Goal: Task Accomplishment & Management: Complete application form

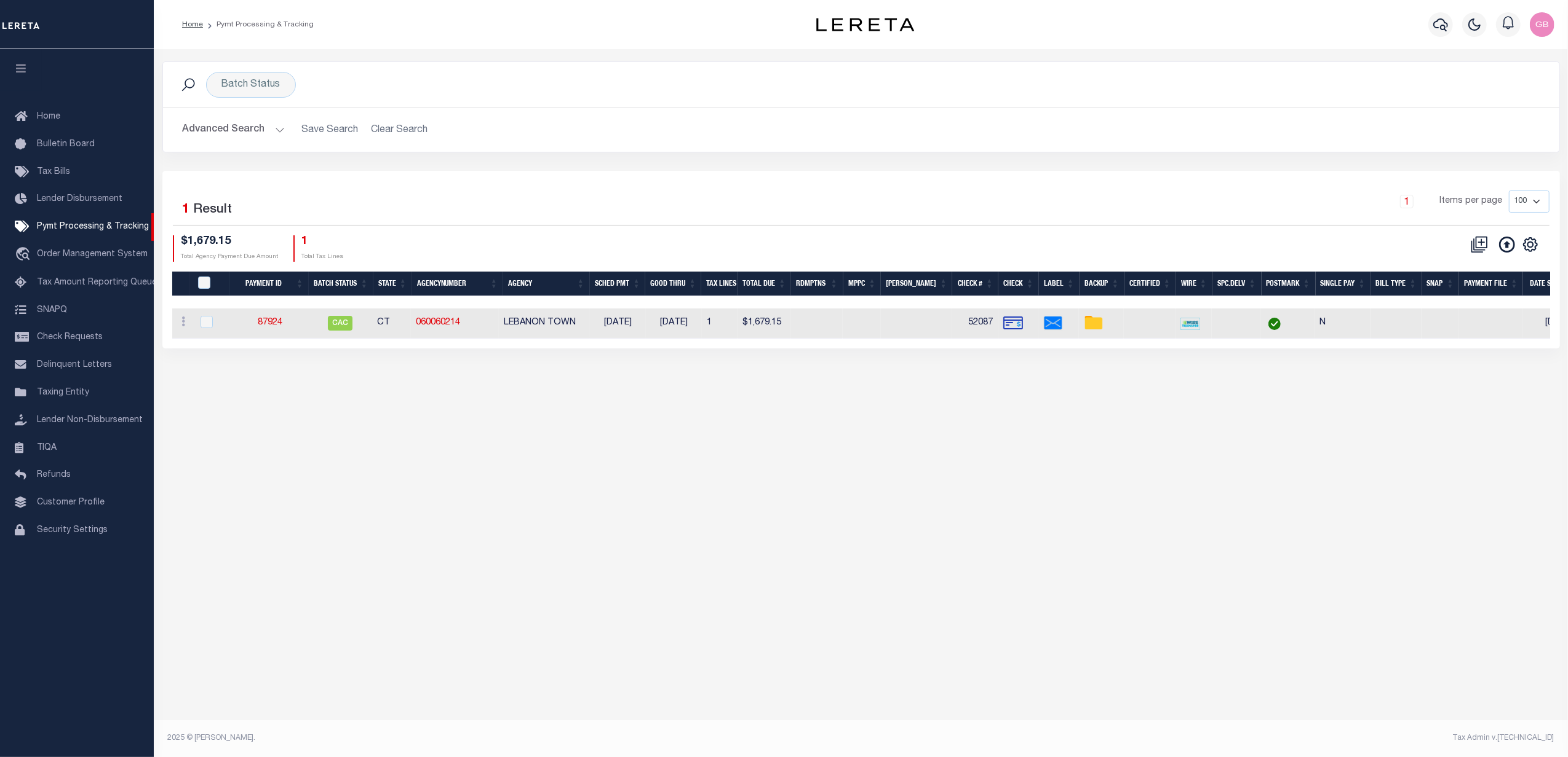
click at [270, 124] on button "Advanced Search" at bounding box center [234, 130] width 102 height 24
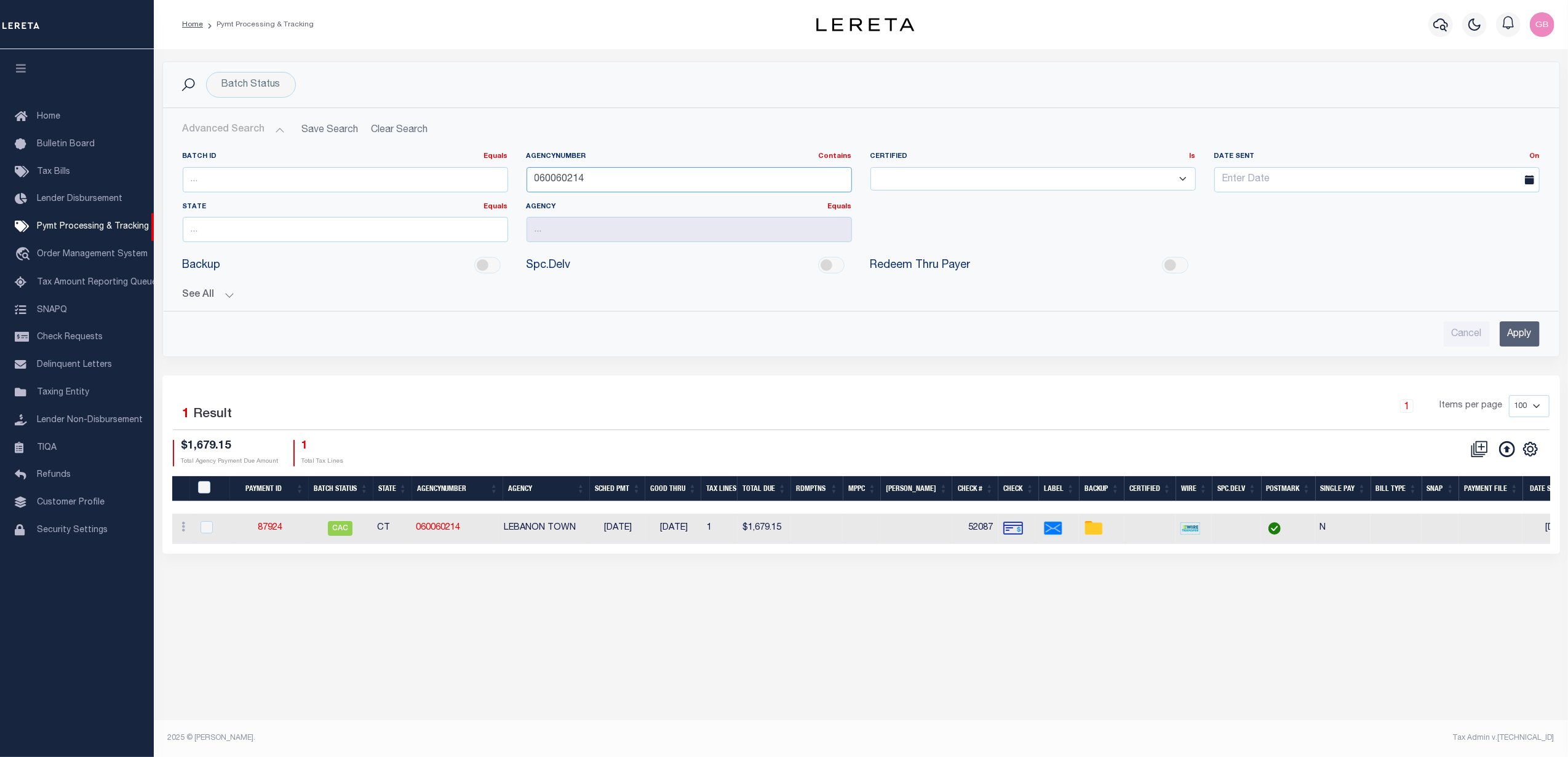
drag, startPoint x: 563, startPoint y: 177, endPoint x: 456, endPoint y: 182, distance: 107.1
click at [456, 182] on div "Batch ID Equals Equals Is Not Equal To Is Greater Than Is Less Than AgencyNumbe…" at bounding box center [861, 202] width 1376 height 100
click at [1537, 453] on icon "" at bounding box center [1531, 449] width 16 height 16
click at [1462, 544] on span "Show Filter" at bounding box center [1455, 540] width 46 height 9
select select
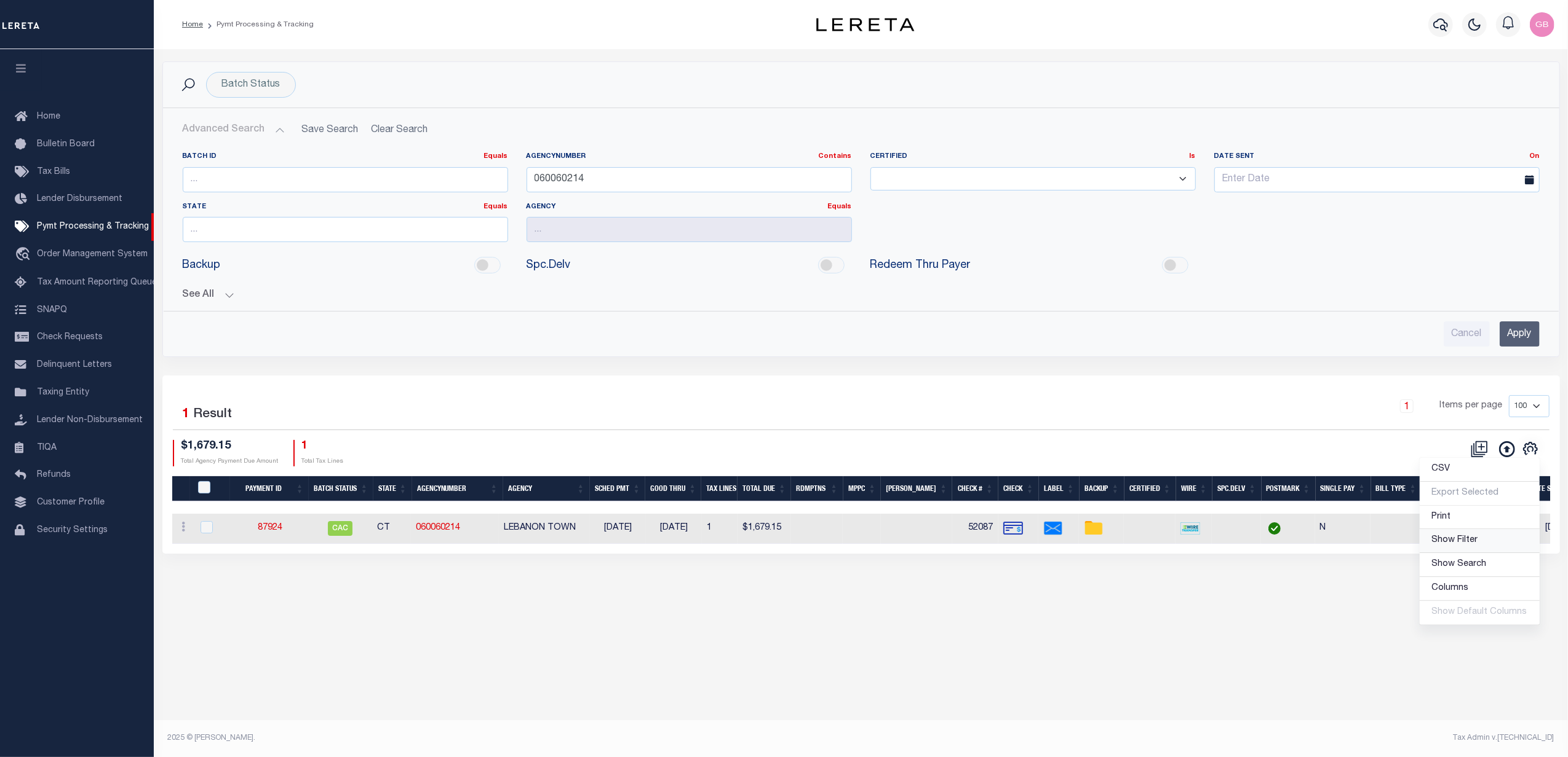
select select
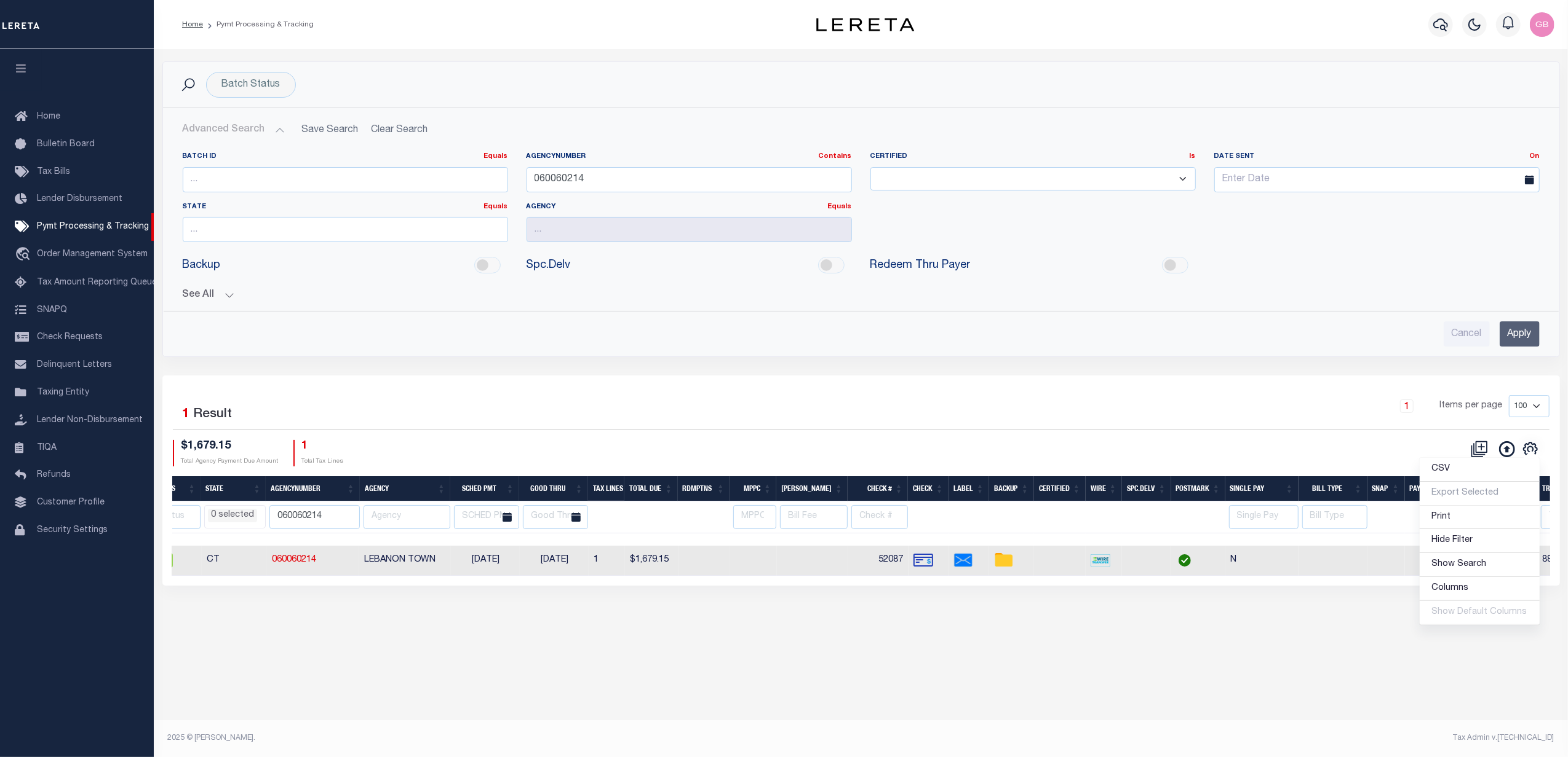
scroll to position [0, 196]
click at [1100, 494] on th "Wire" at bounding box center [1102, 489] width 36 height 26
select select
click at [74, 394] on span "Taxing Entity" at bounding box center [62, 393] width 52 height 9
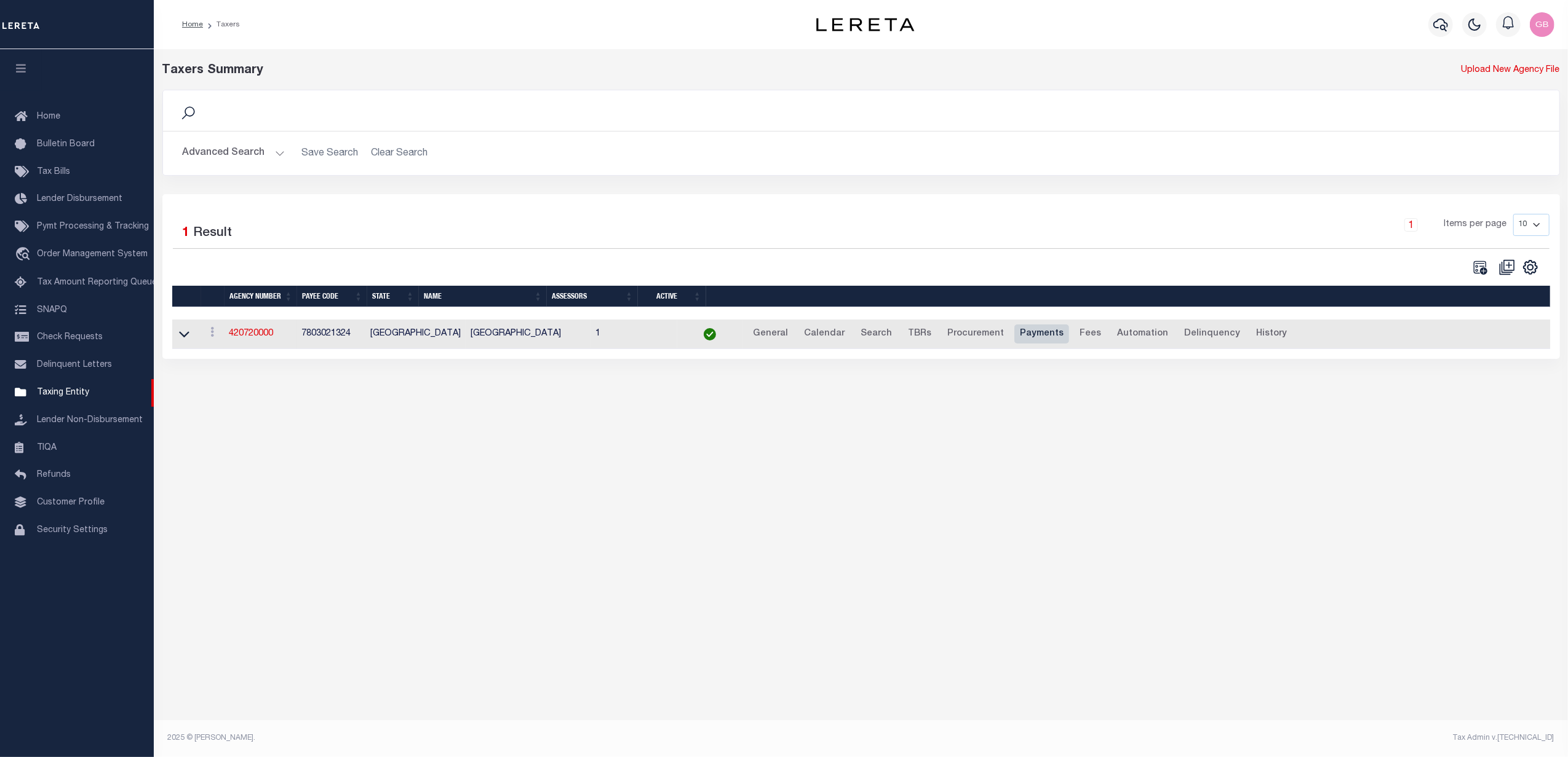
click at [1014, 335] on link "Payments" at bounding box center [1042, 335] width 55 height 20
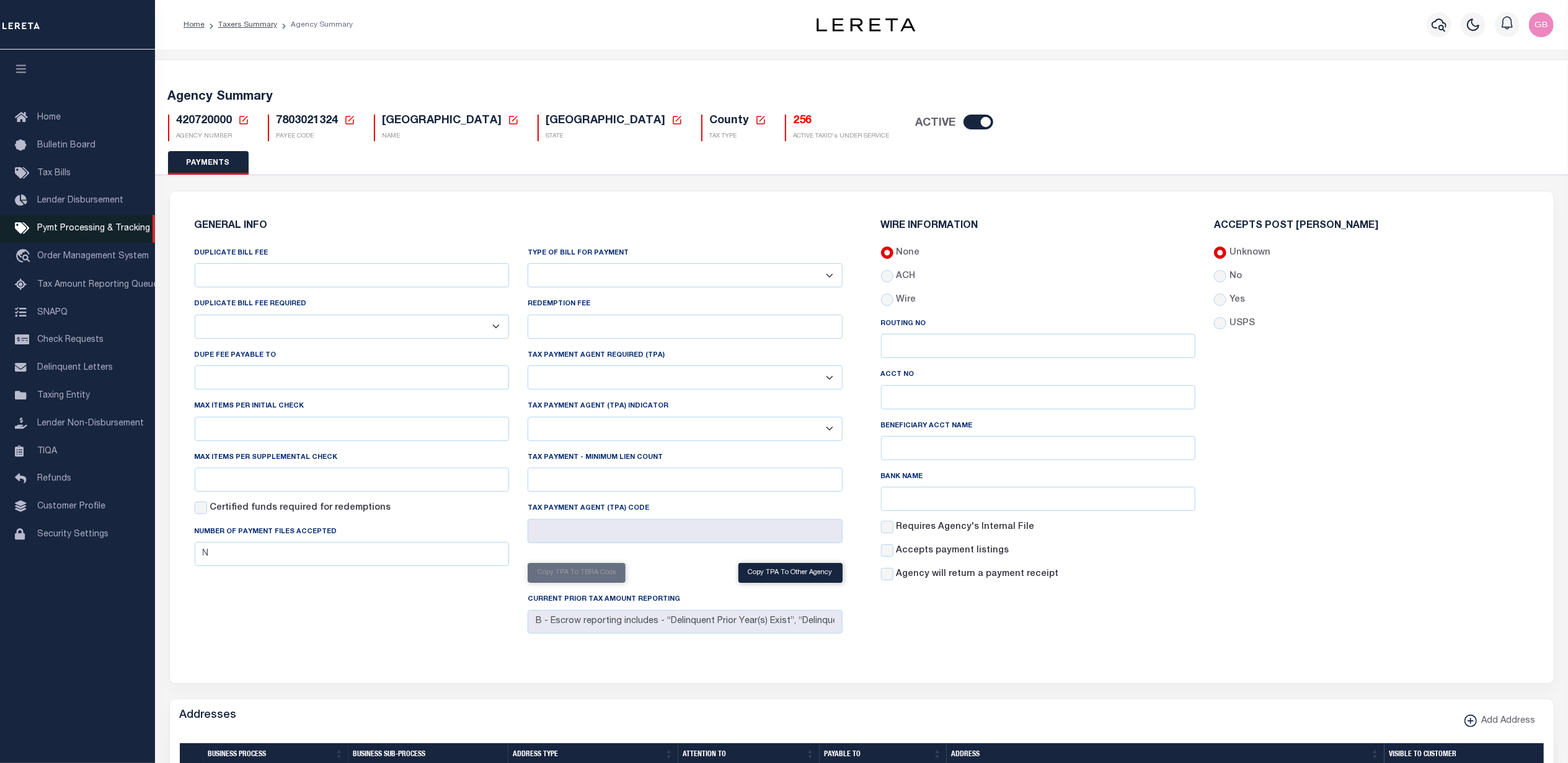
click at [95, 230] on span "Pymt Processing & Tracking" at bounding box center [93, 228] width 113 height 9
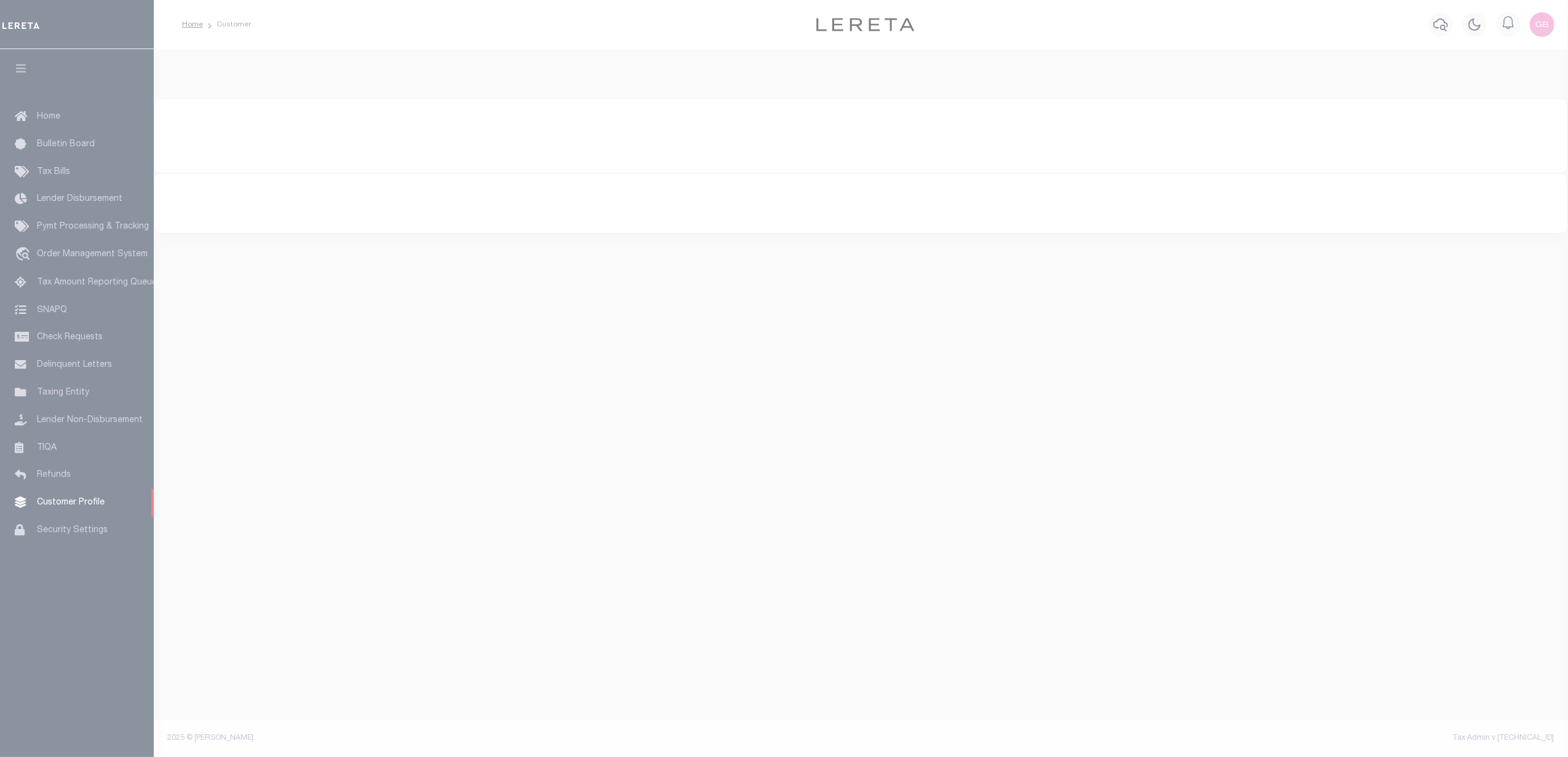
type input "2273"
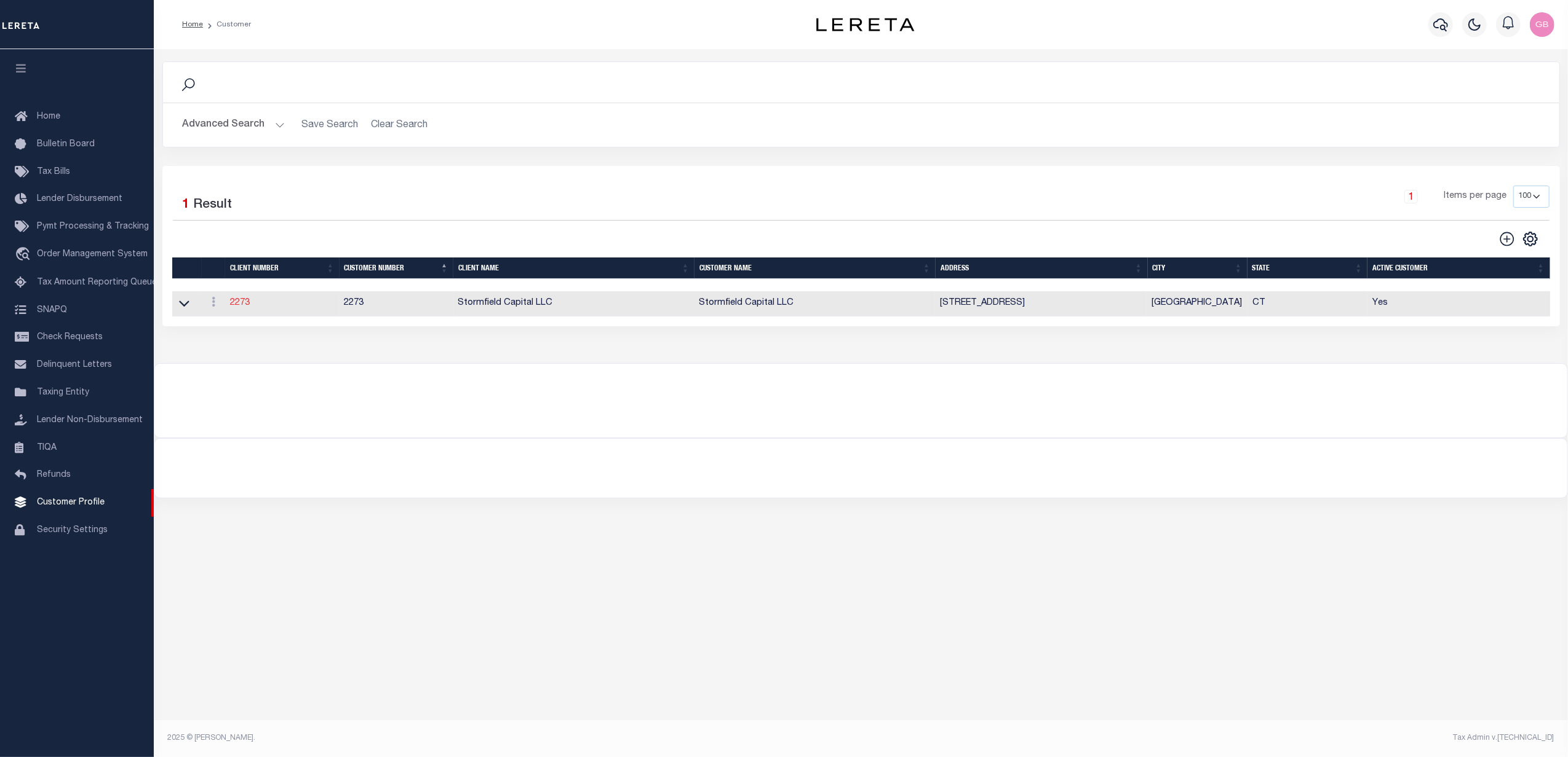
click at [237, 304] on link "2273" at bounding box center [240, 303] width 20 height 9
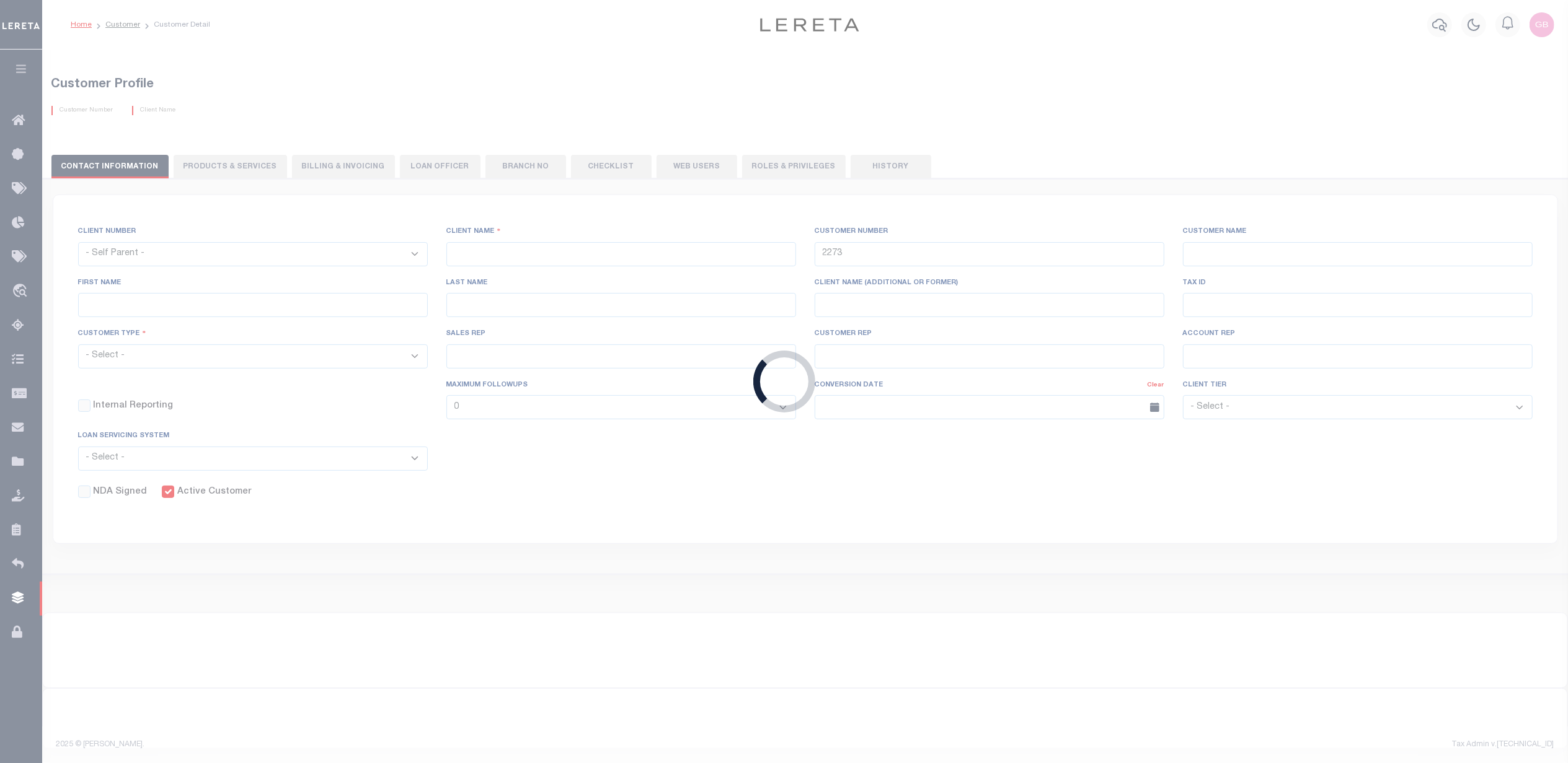
select select
type input "Stormfield Capital LLC"
type input "Debra"
type input "Dorin"
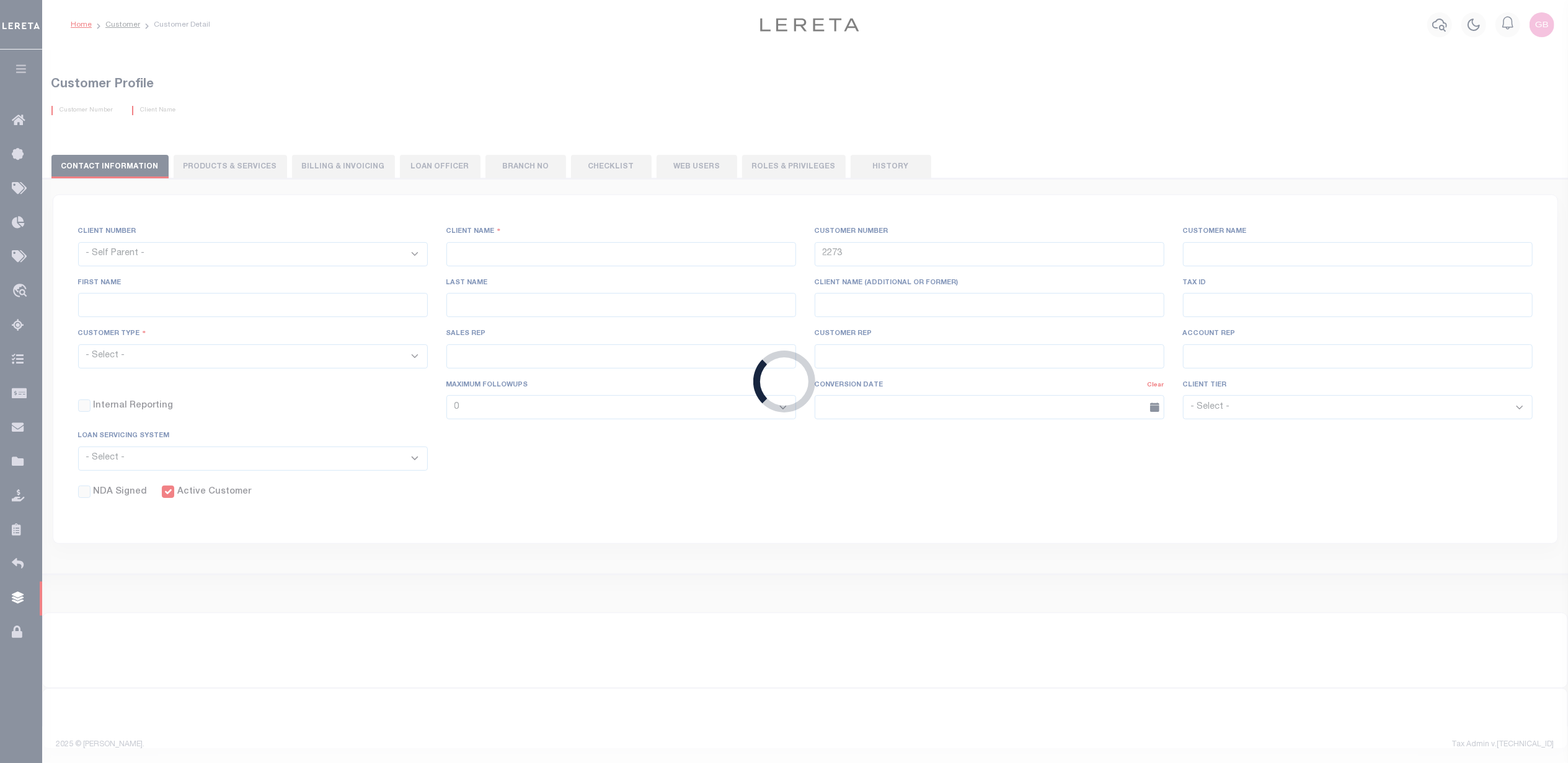
type input "John Stachowsky"
type input "Debbie Vecellio"
select select "OTH"
checkbox input "true"
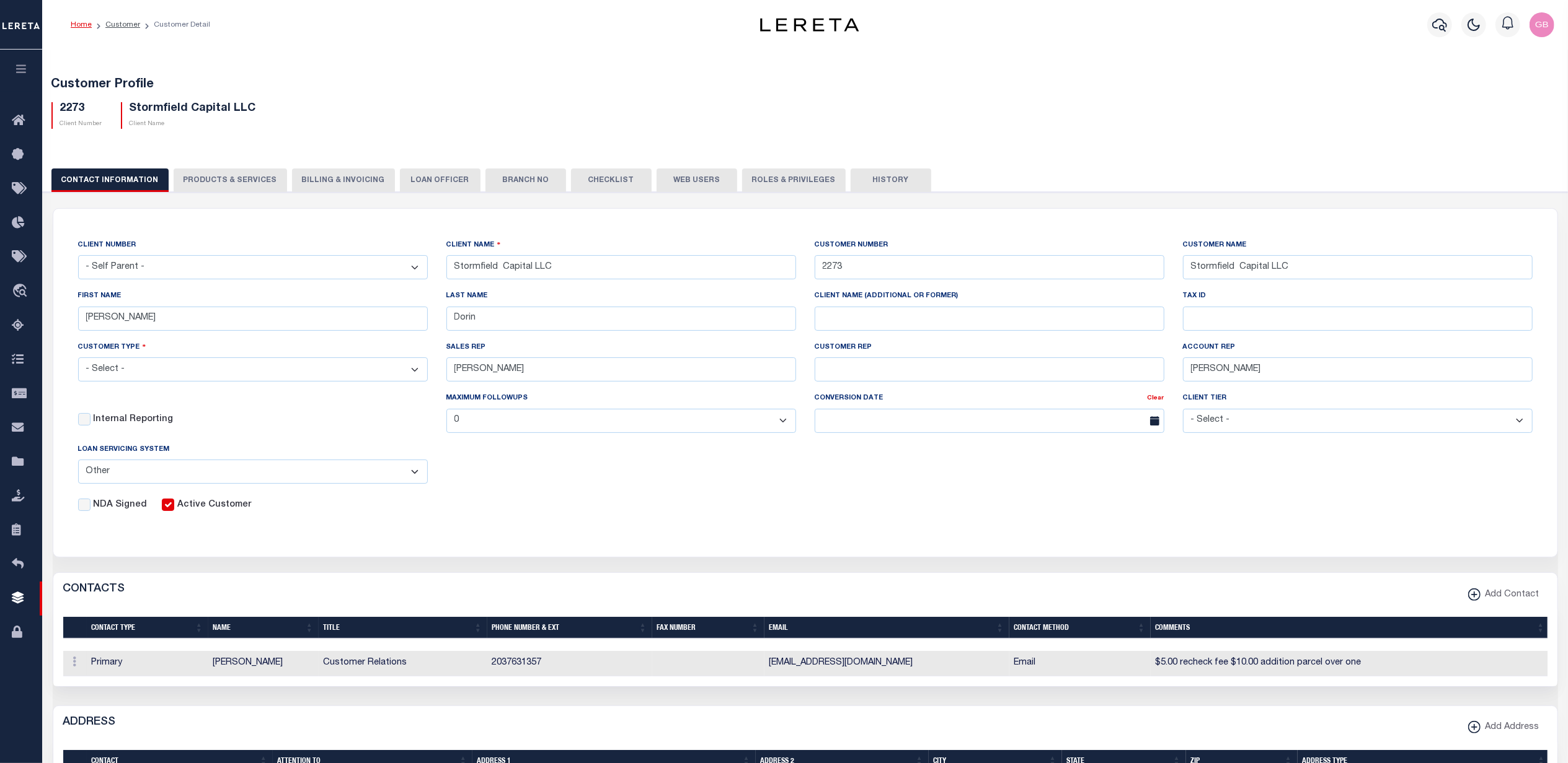
click at [590, 180] on button "Checklist" at bounding box center [610, 181] width 80 height 24
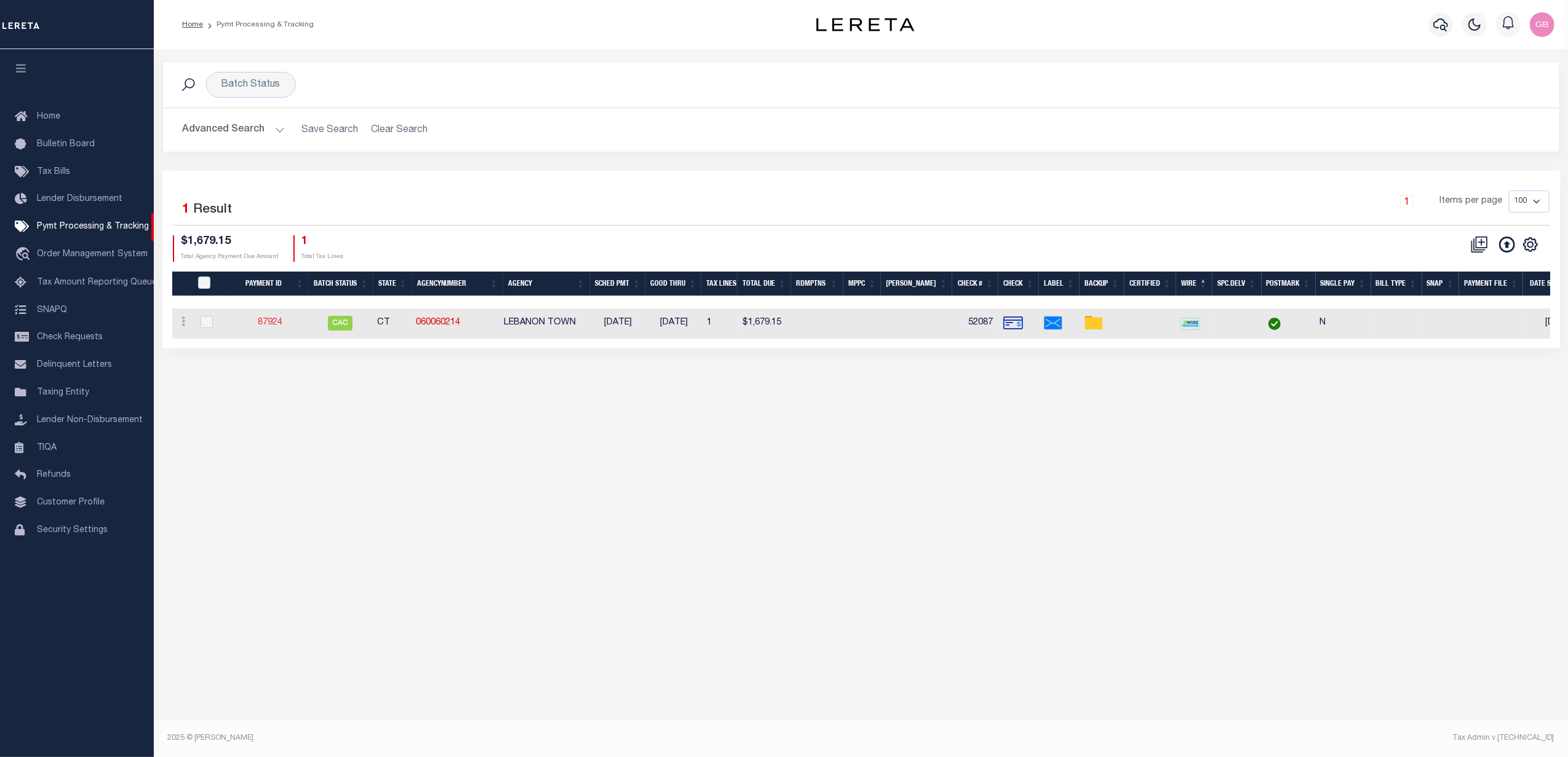
click at [266, 325] on link "87924" at bounding box center [270, 323] width 25 height 9
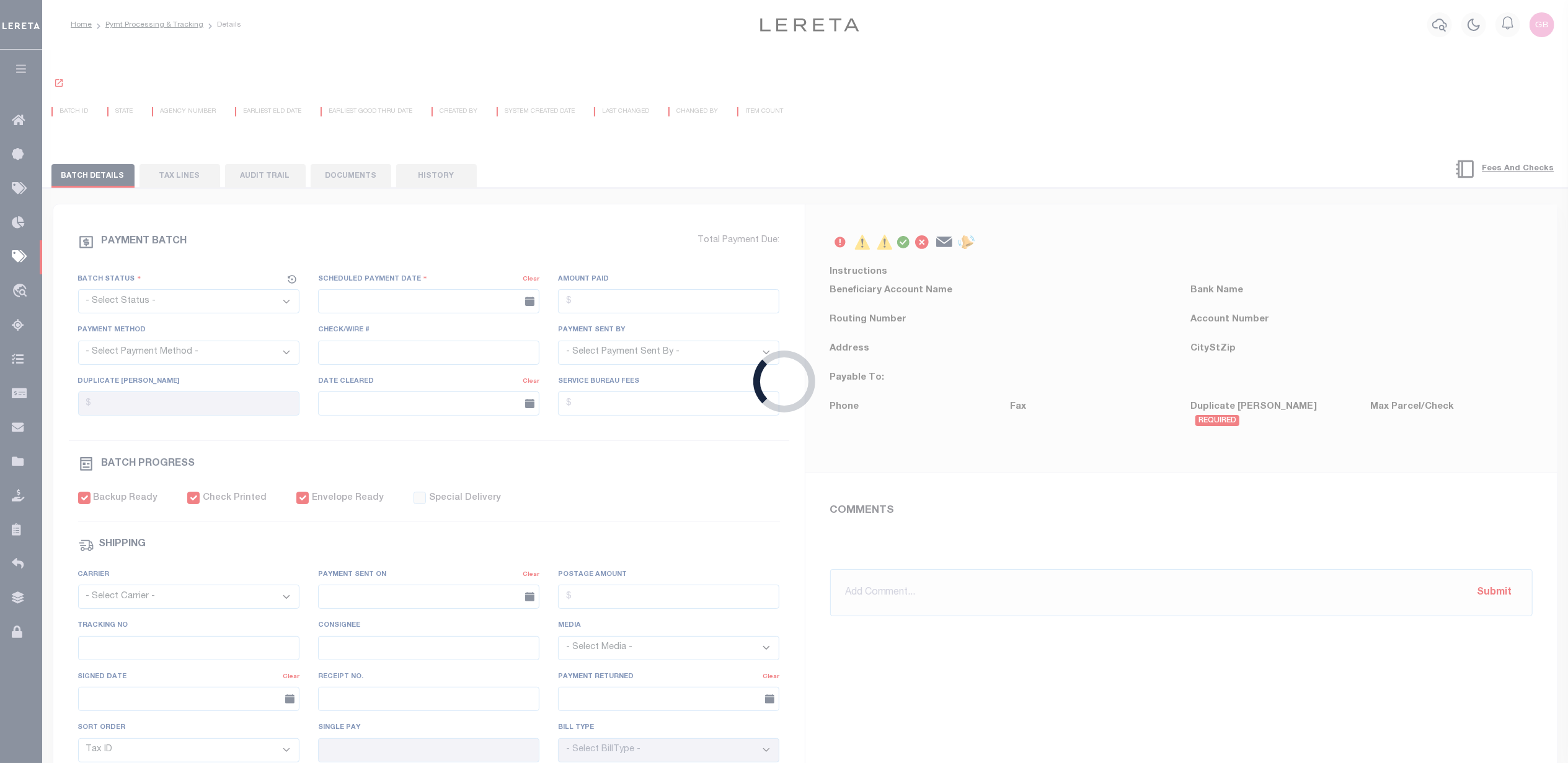
select select "CAC"
type input "[DATE]"
type input "$1,679.15"
select select "CHK"
type input "52087"
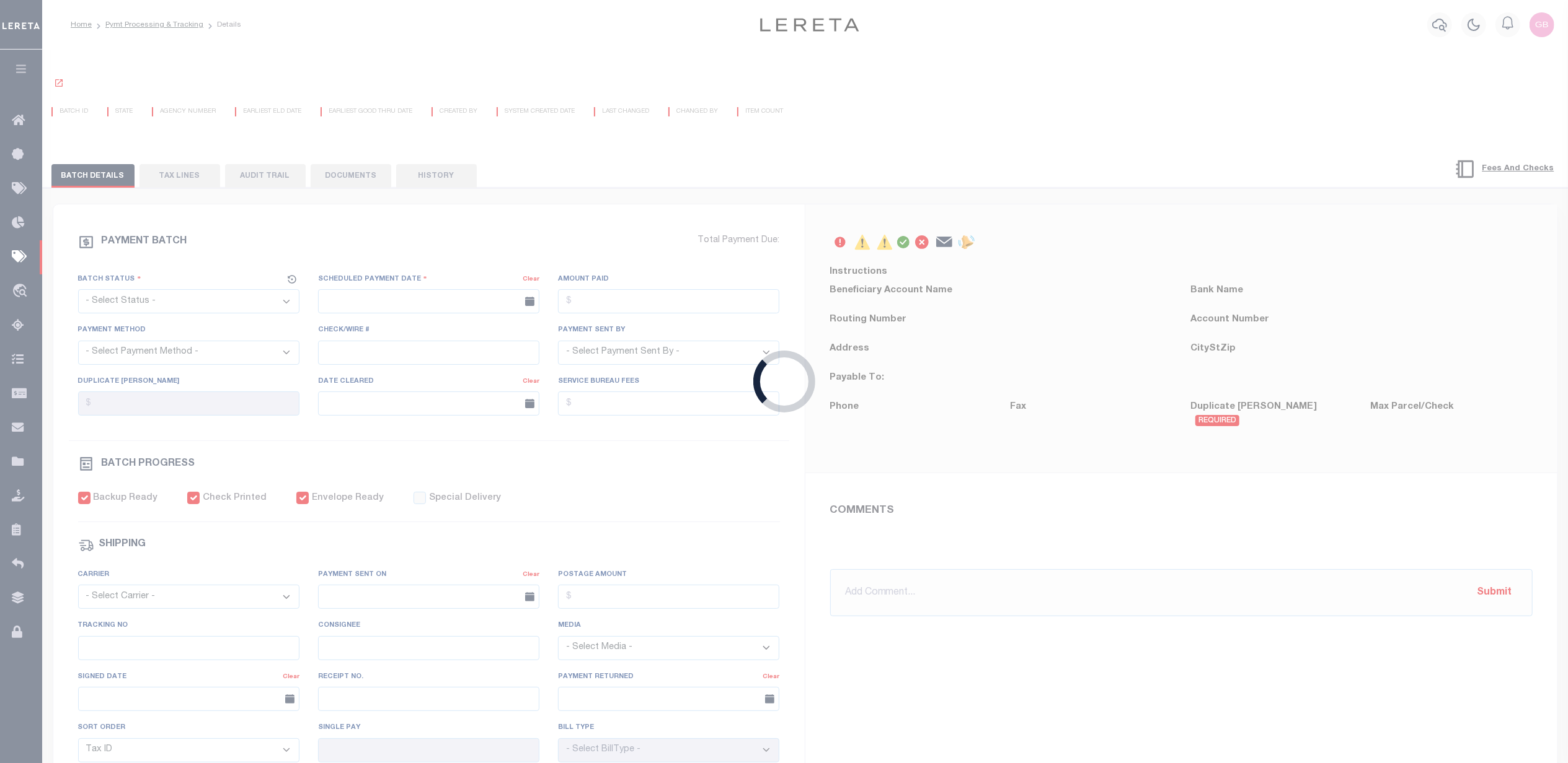
select select "[PERSON_NAME]"
type input "[DATE]"
checkbox input "true"
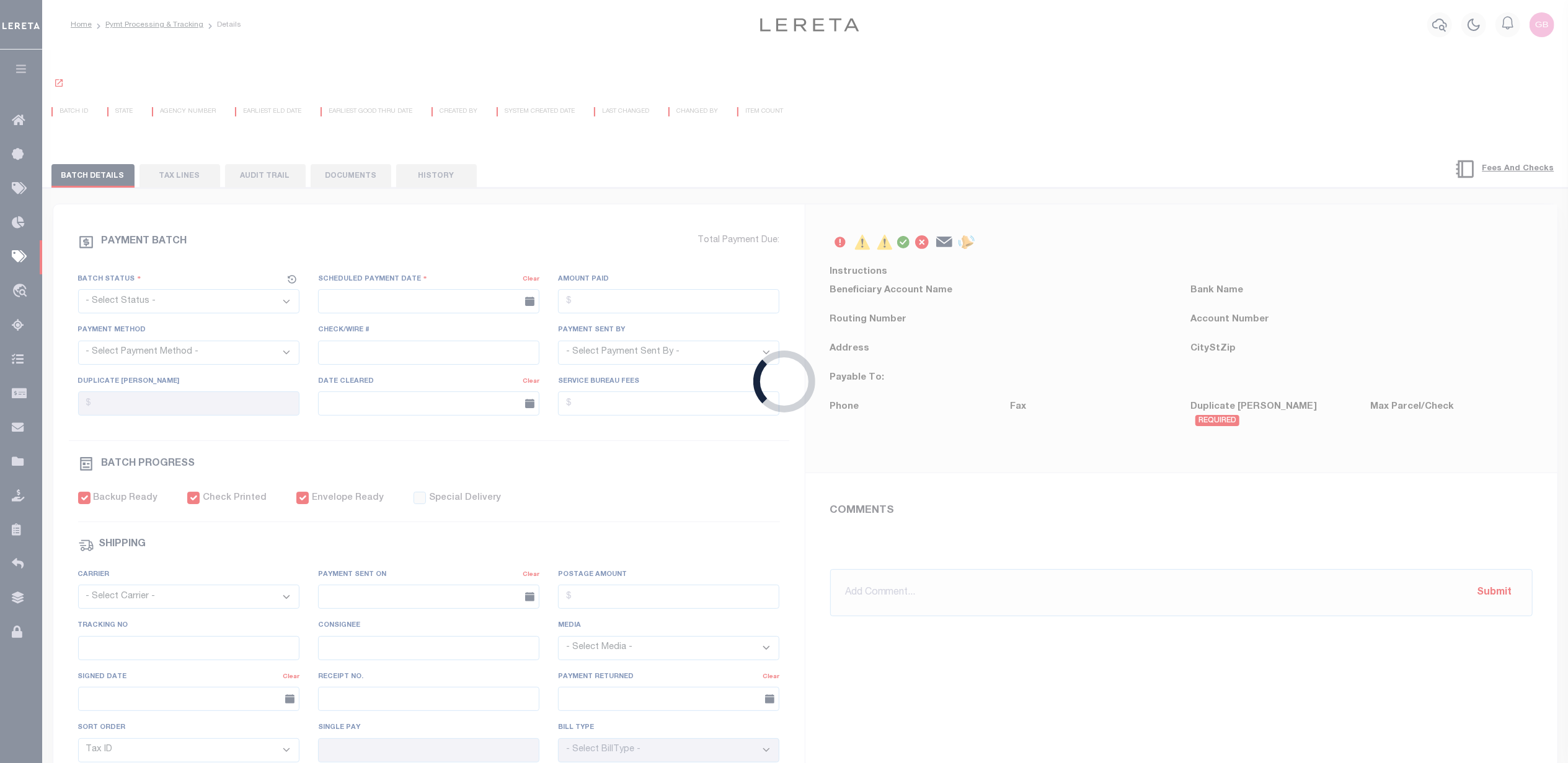
select select "FDX"
type input "07/28/2025"
type input "$8.7"
type input "883121517925"
type input "B.Nelson"
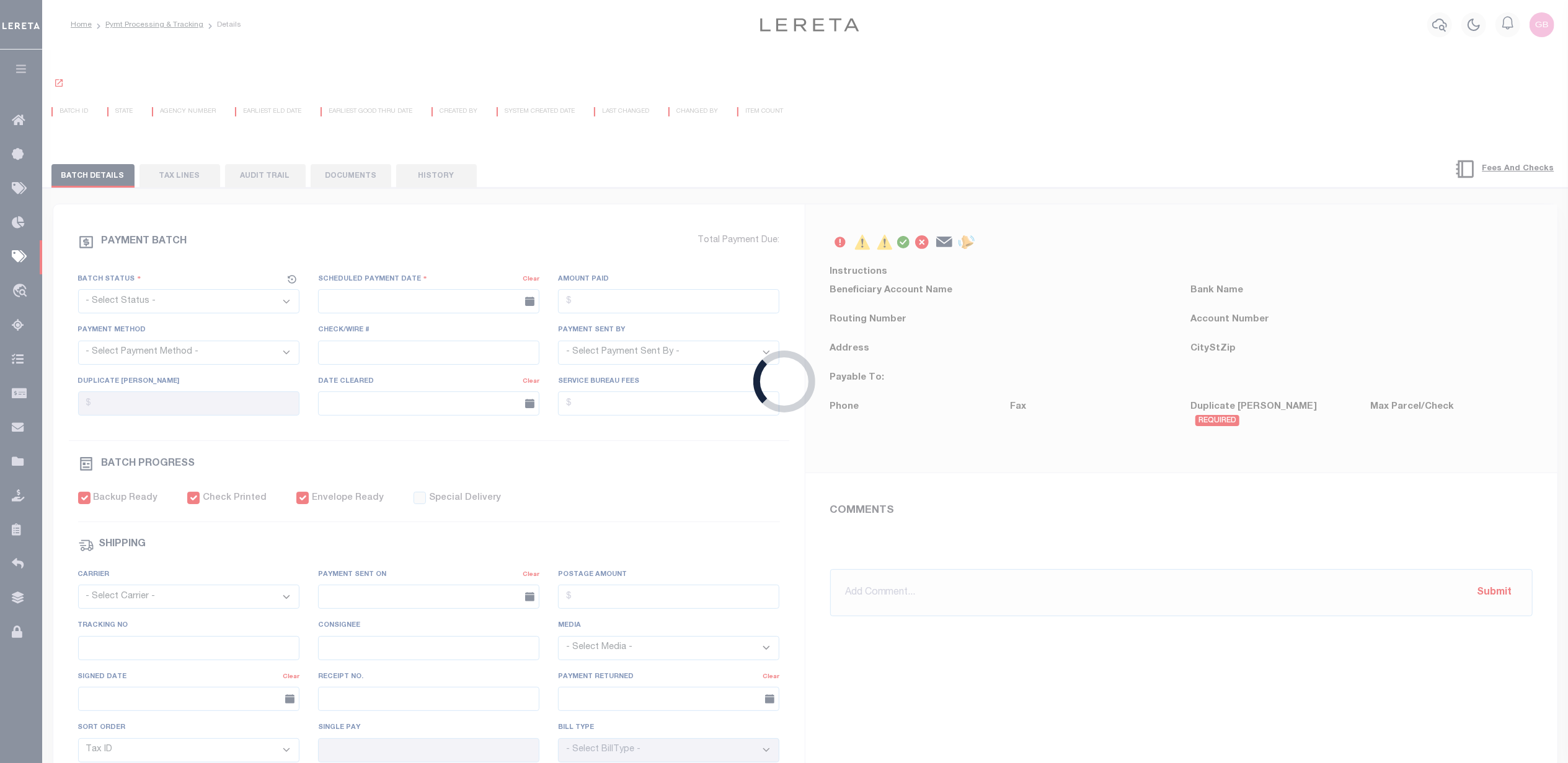
type input "07/31/2025"
type input "N"
radio input "true"
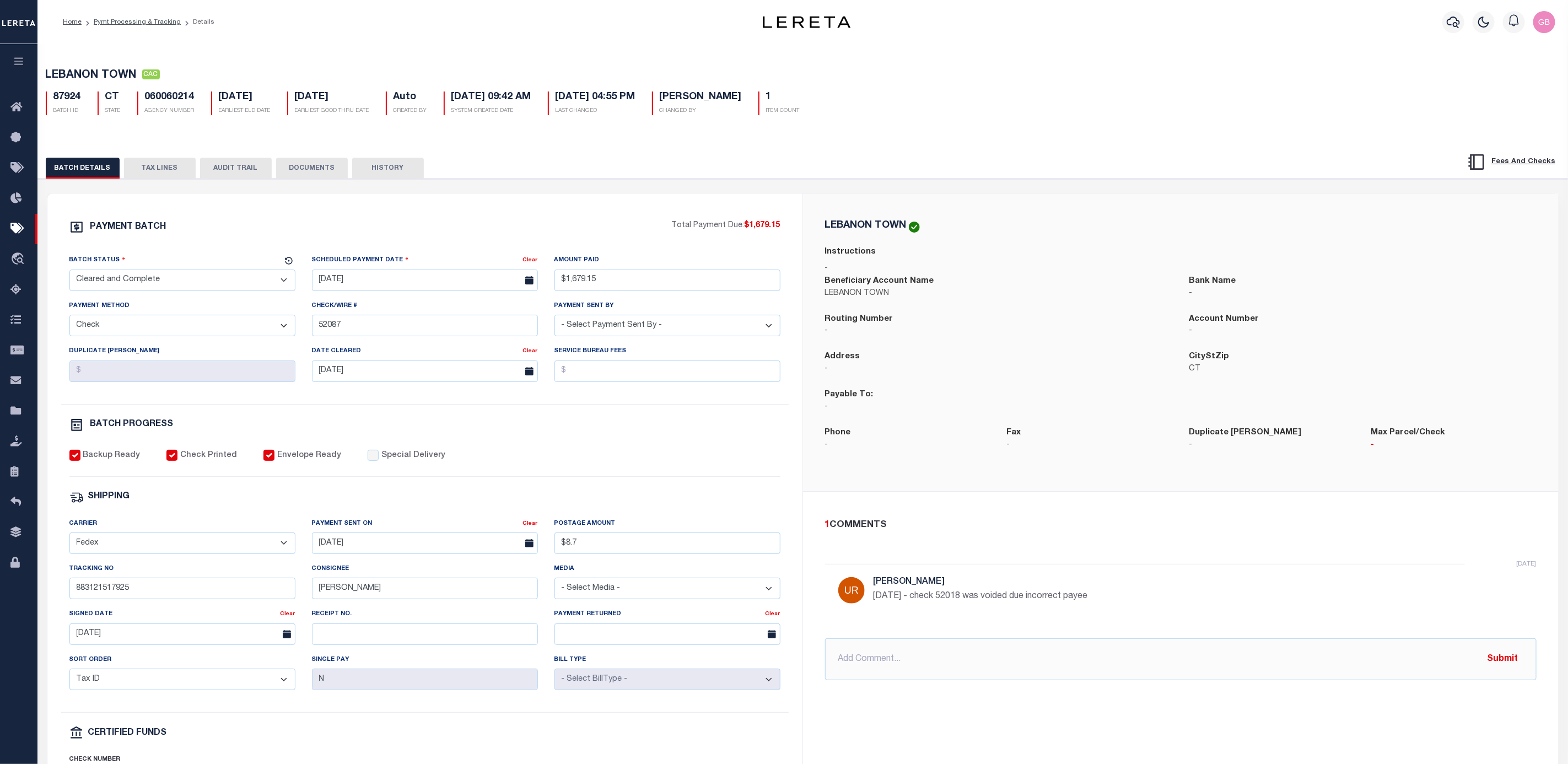
drag, startPoint x: 142, startPoint y: 23, endPoint x: 151, endPoint y: 47, distance: 25.6
click at [142, 23] on link "Pymt Processing & Tracking" at bounding box center [137, 21] width 87 height 6
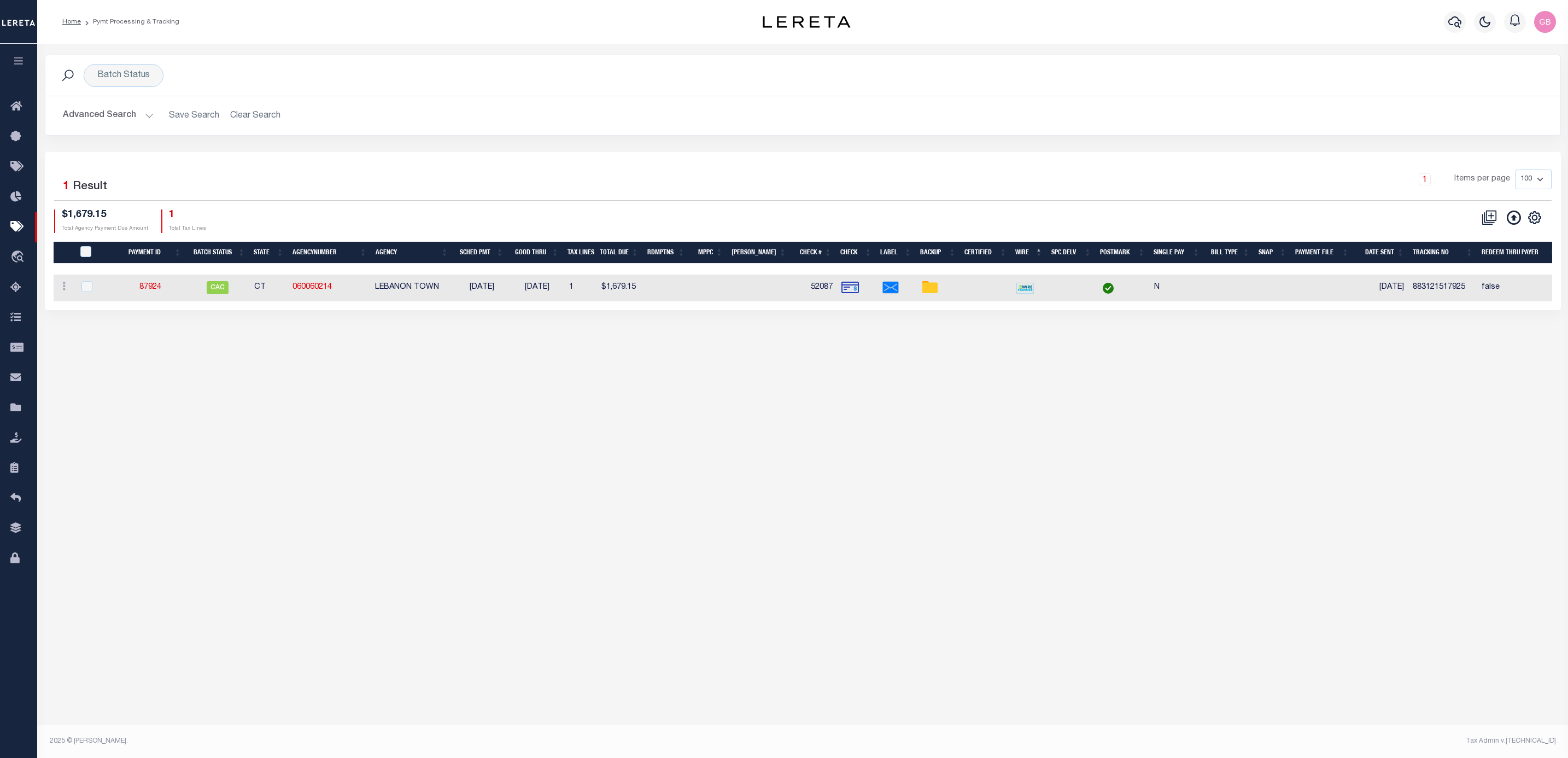
click at [145, 291] on link "87924" at bounding box center [150, 287] width 22 height 8
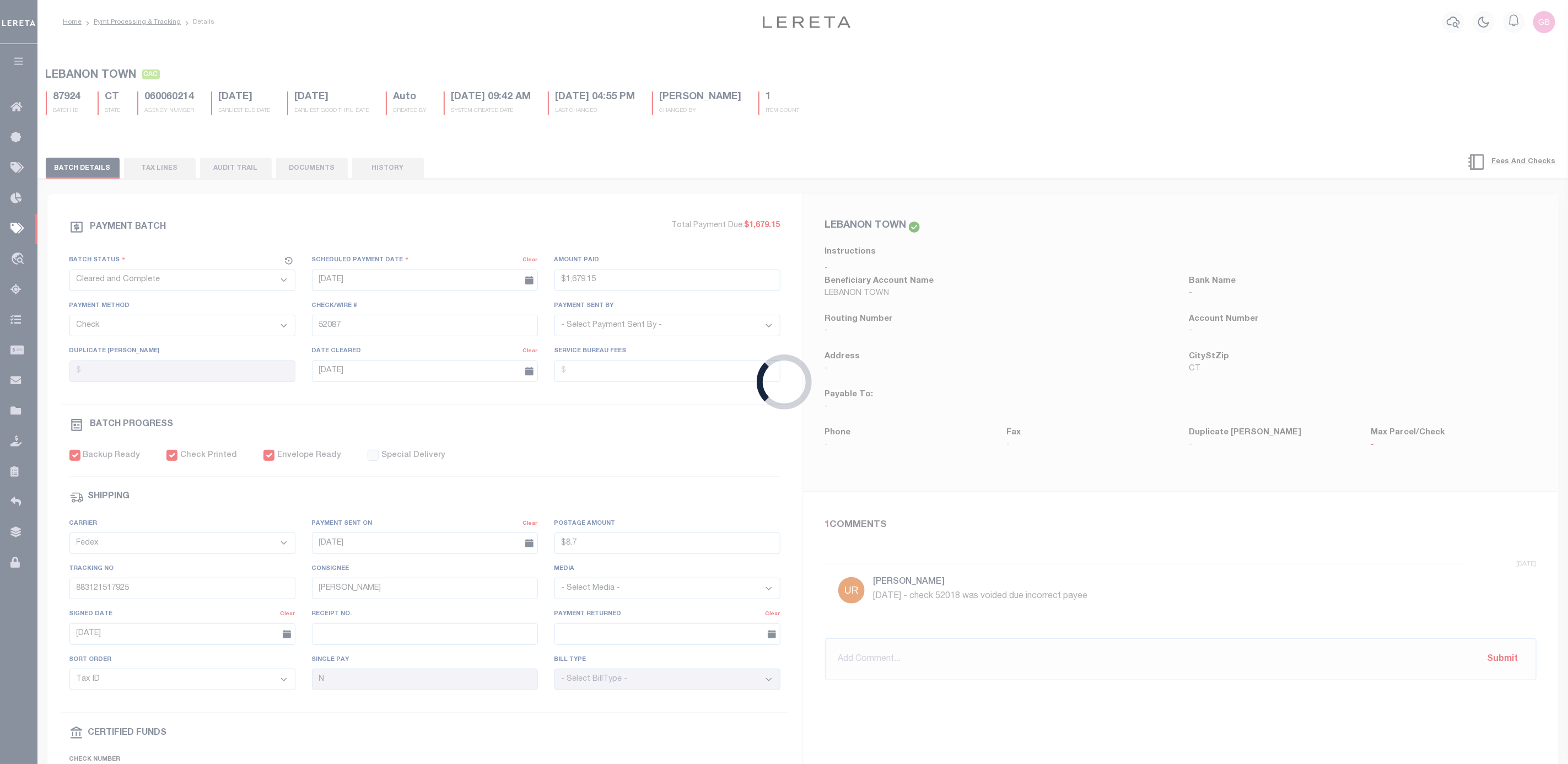
type input "$1,679.15"
type input "$8.7"
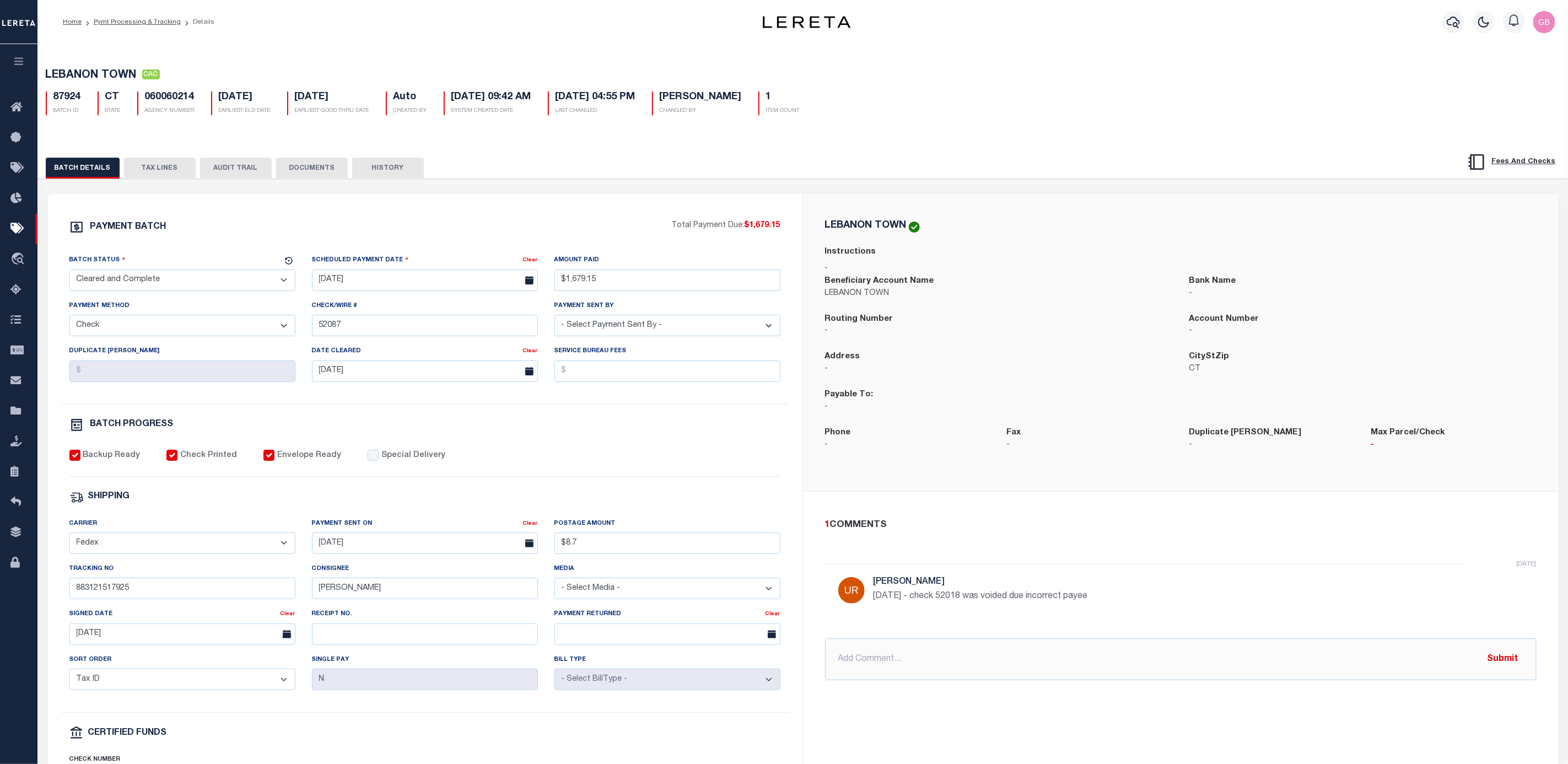
drag, startPoint x: 151, startPoint y: 19, endPoint x: 161, endPoint y: 35, distance: 18.9
click at [151, 19] on link "Pymt Processing & Tracking" at bounding box center [137, 21] width 87 height 6
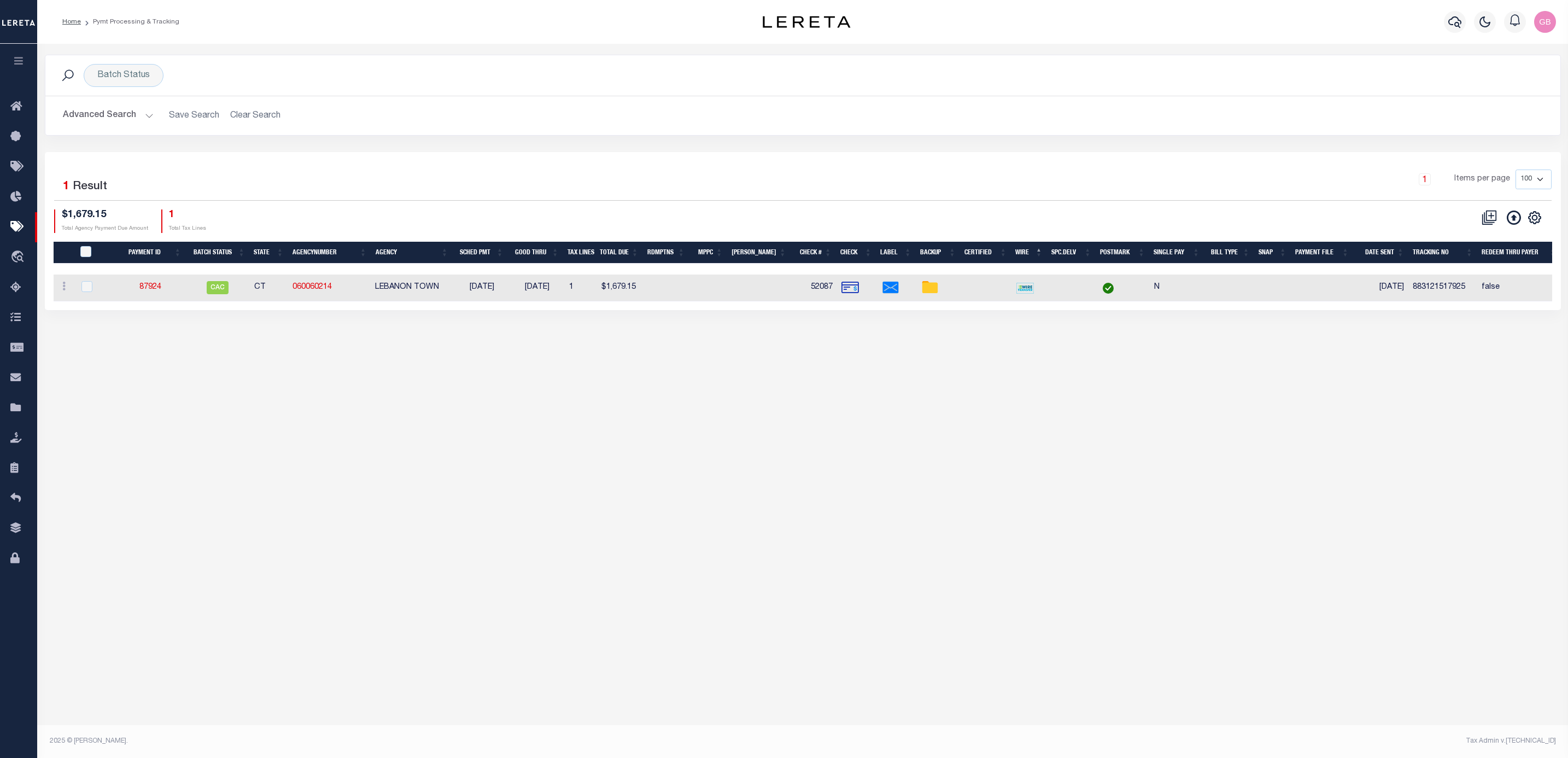
click at [1354, 625] on div "Batch Status Search Advanced Search Save Search Clear Search PayeeSearchTable_d…" at bounding box center [802, 384] width 1531 height 682
drag, startPoint x: 14, startPoint y: 411, endPoint x: 43, endPoint y: 414, distance: 29.2
click at [14, 411] on icon at bounding box center [19, 408] width 18 height 14
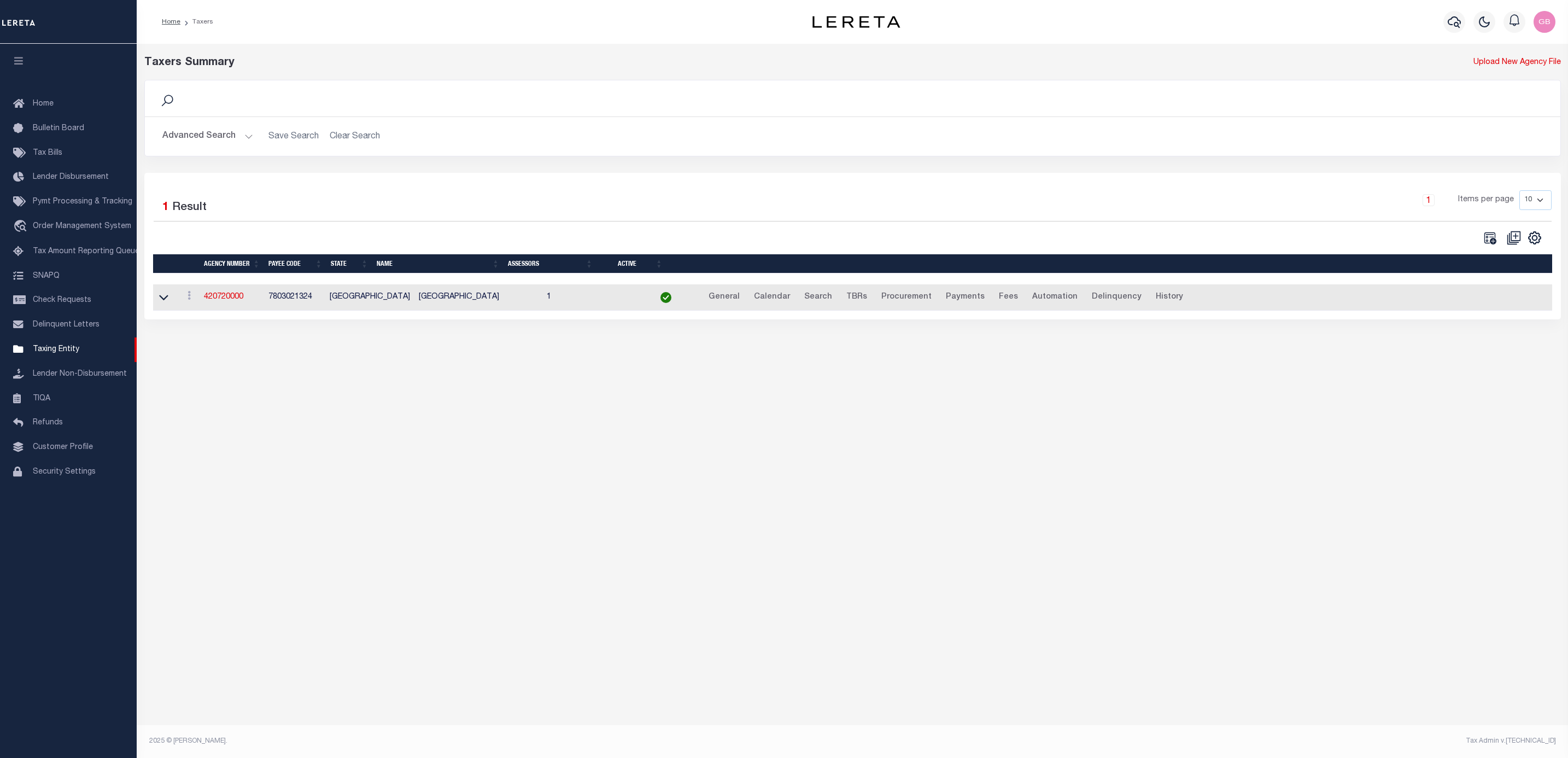
click at [229, 137] on button "Advanced Search" at bounding box center [208, 137] width 91 height 21
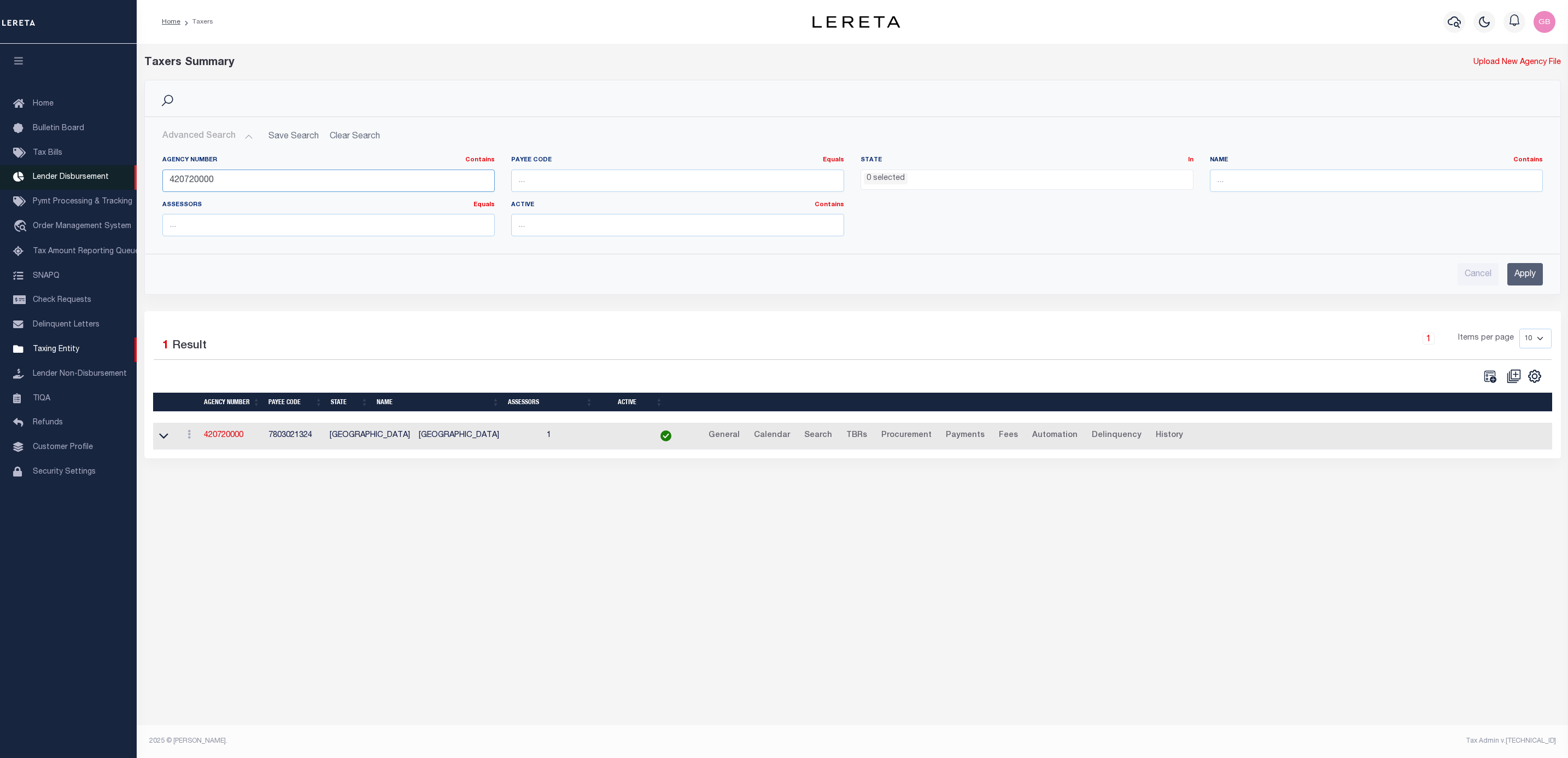
drag, startPoint x: 310, startPoint y: 174, endPoint x: 81, endPoint y: 174, distance: 229.0
click at [81, 174] on div "Home Taxers Profile" at bounding box center [784, 362] width 1568 height 726
click at [1259, 182] on input "text" at bounding box center [1376, 181] width 333 height 23
type input "[PERSON_NAME]"
click at [1517, 274] on input "Apply" at bounding box center [1525, 274] width 36 height 23
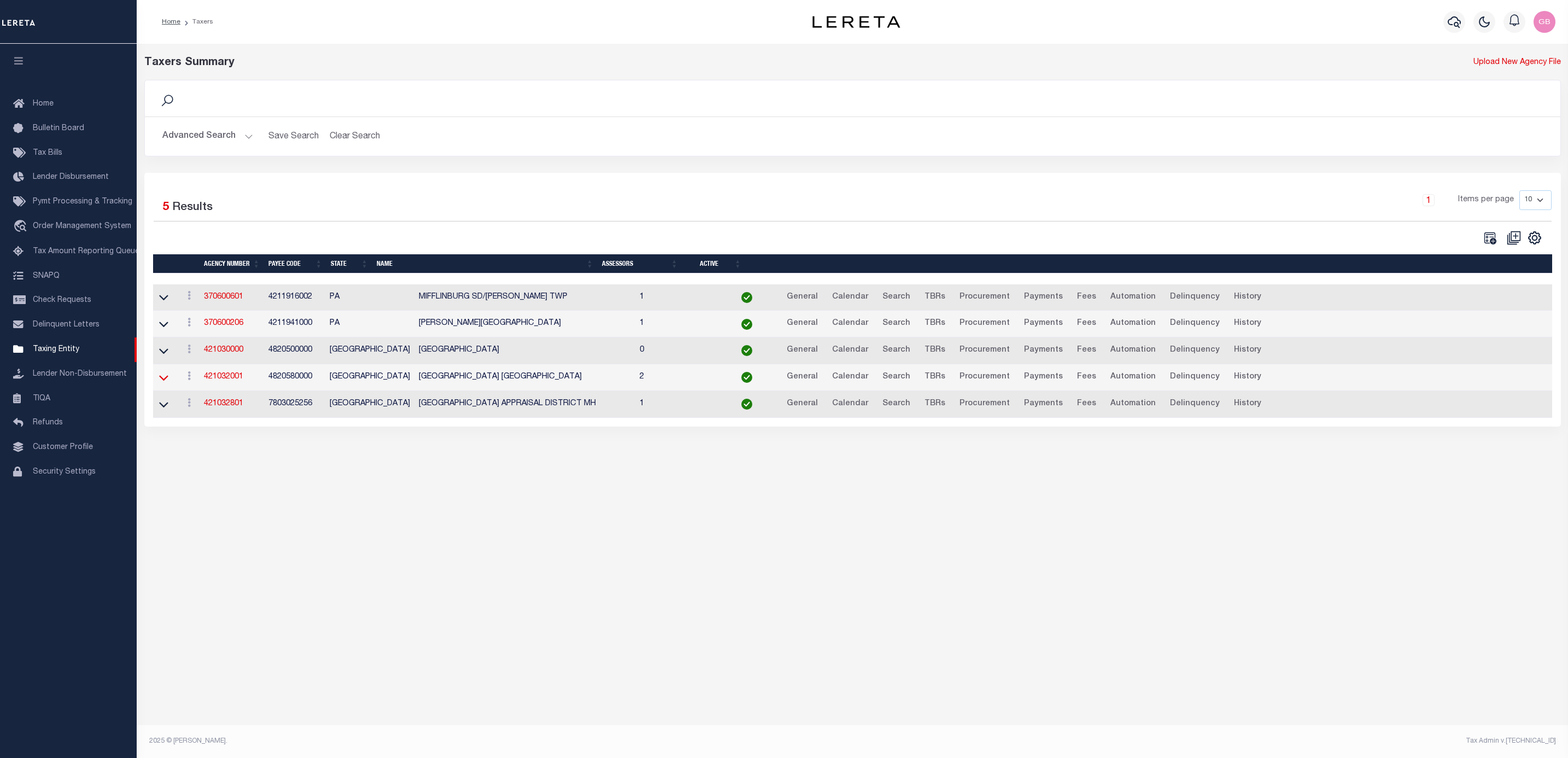
click at [164, 383] on icon at bounding box center [164, 377] width 10 height 11
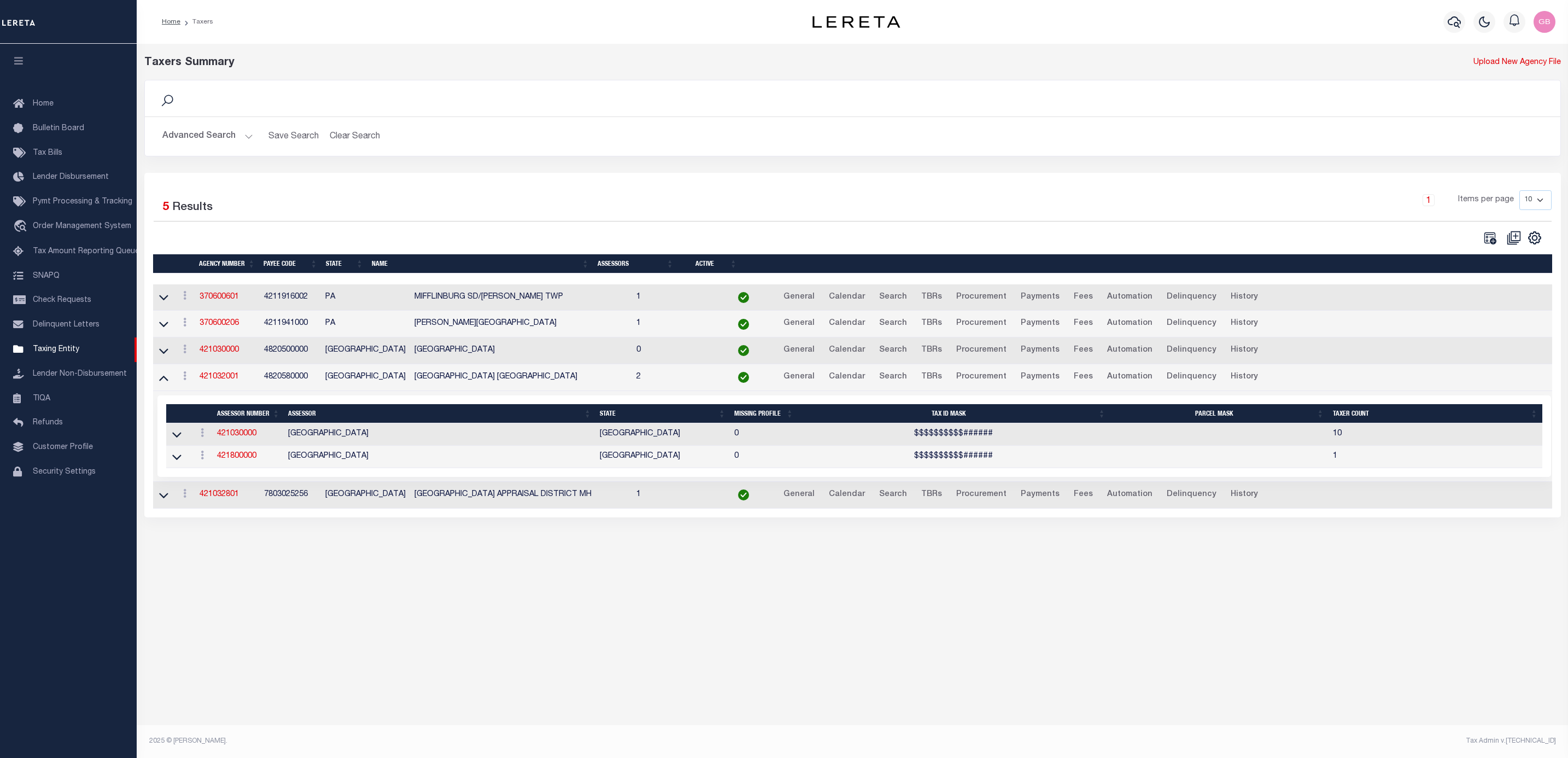
click at [182, 438] on link at bounding box center [177, 433] width 12 height 8
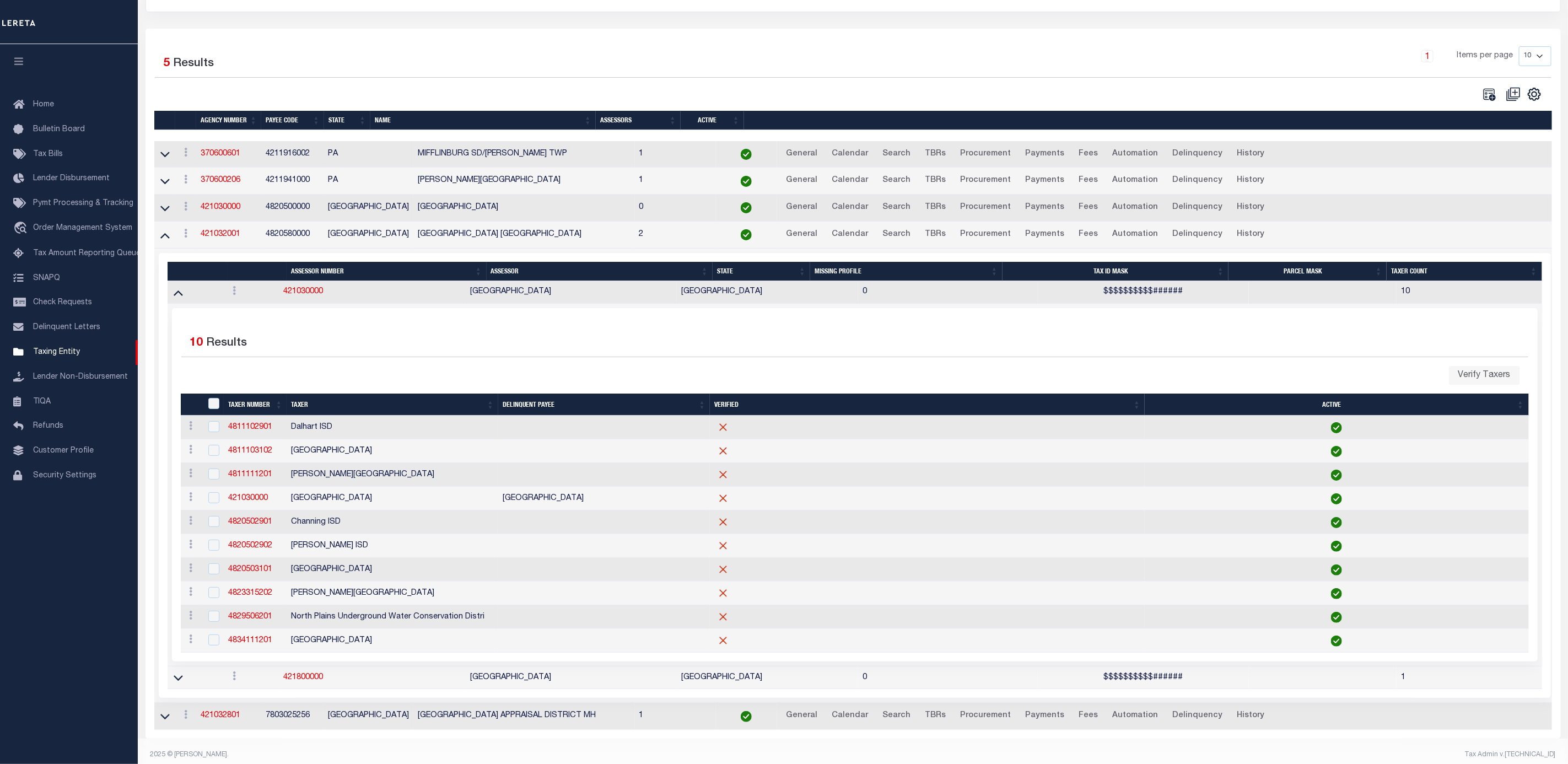
scroll to position [94, 0]
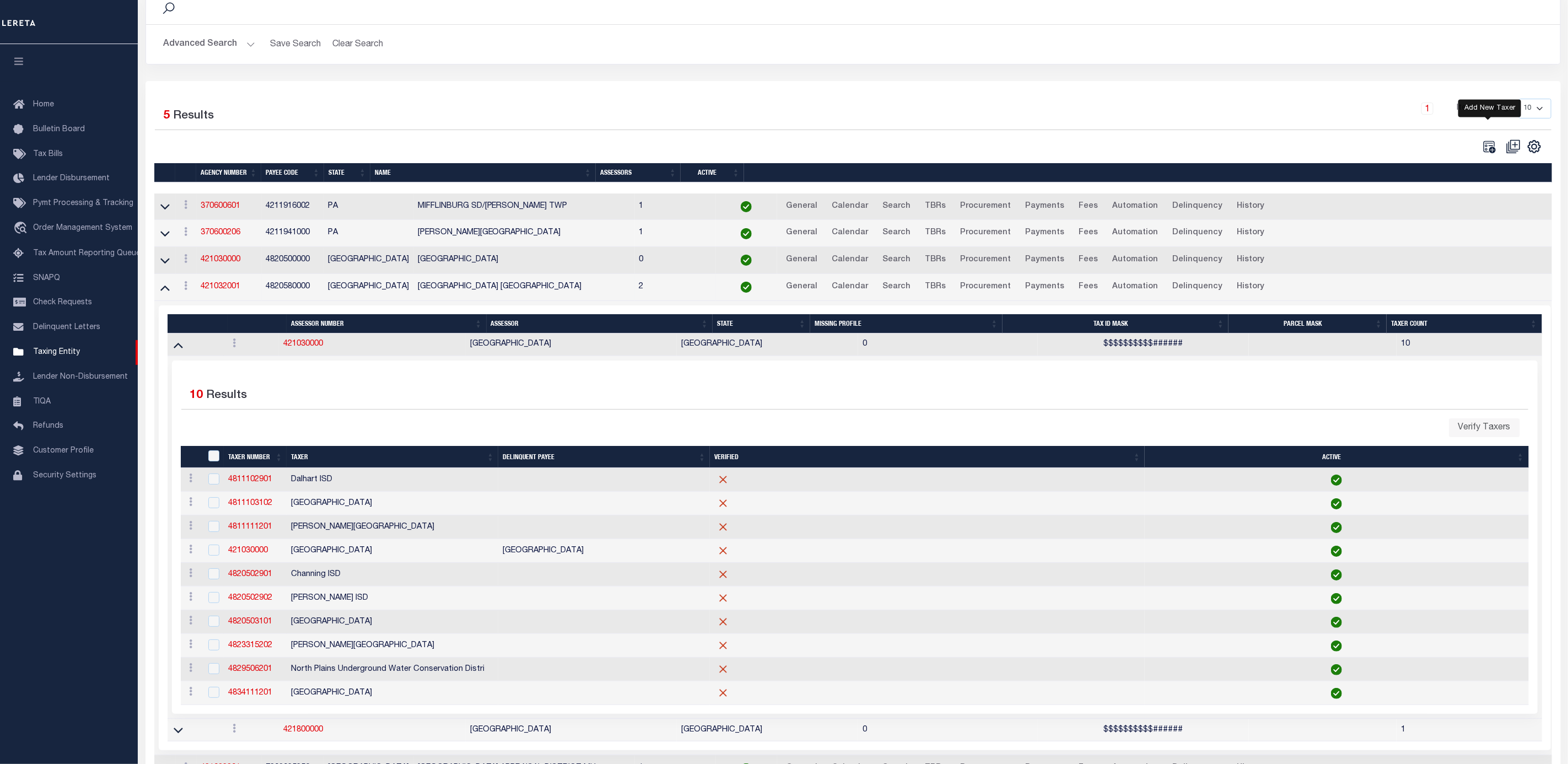
click at [1489, 153] on icon "" at bounding box center [1489, 146] width 12 height 12
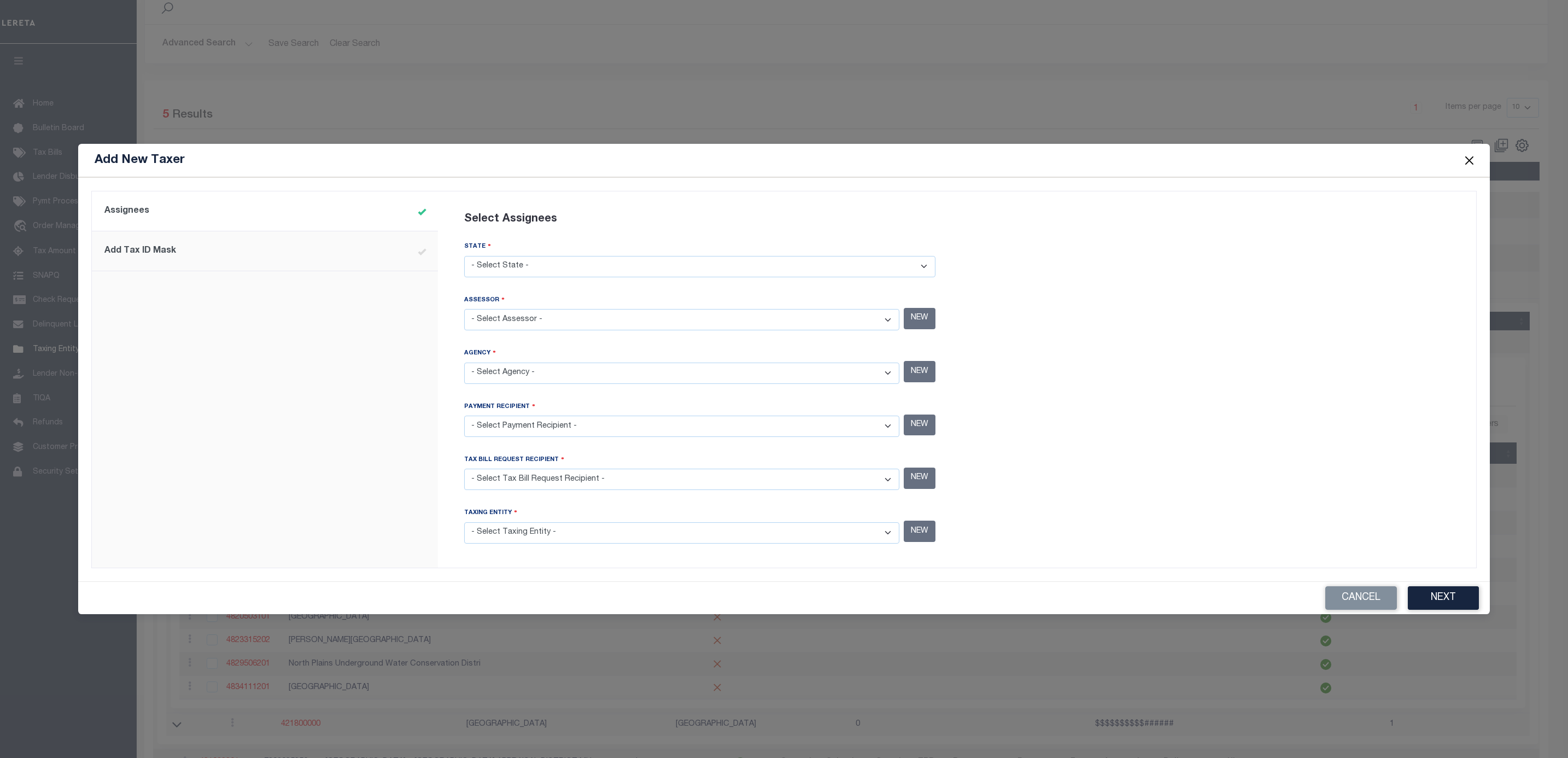
click at [604, 276] on select "- Select State - AK AL AR AZ CA CO CT DC DE FL GA GU HI IA ID IL IN KS KY LA MA…" at bounding box center [700, 266] width 471 height 21
select select "[GEOGRAPHIC_DATA]"
click at [464, 257] on select "- Select State - AK AL AR AZ CA CO CT DC DE FL GA GU HI IA ID IL IN KS KY LA MA…" at bounding box center [700, 266] width 471 height 21
click at [556, 319] on select "- Select Assessor - ANDERSON COUNTY - County ANDREWS COUNTY - County ANGELINA C…" at bounding box center [681, 319] width 435 height 21
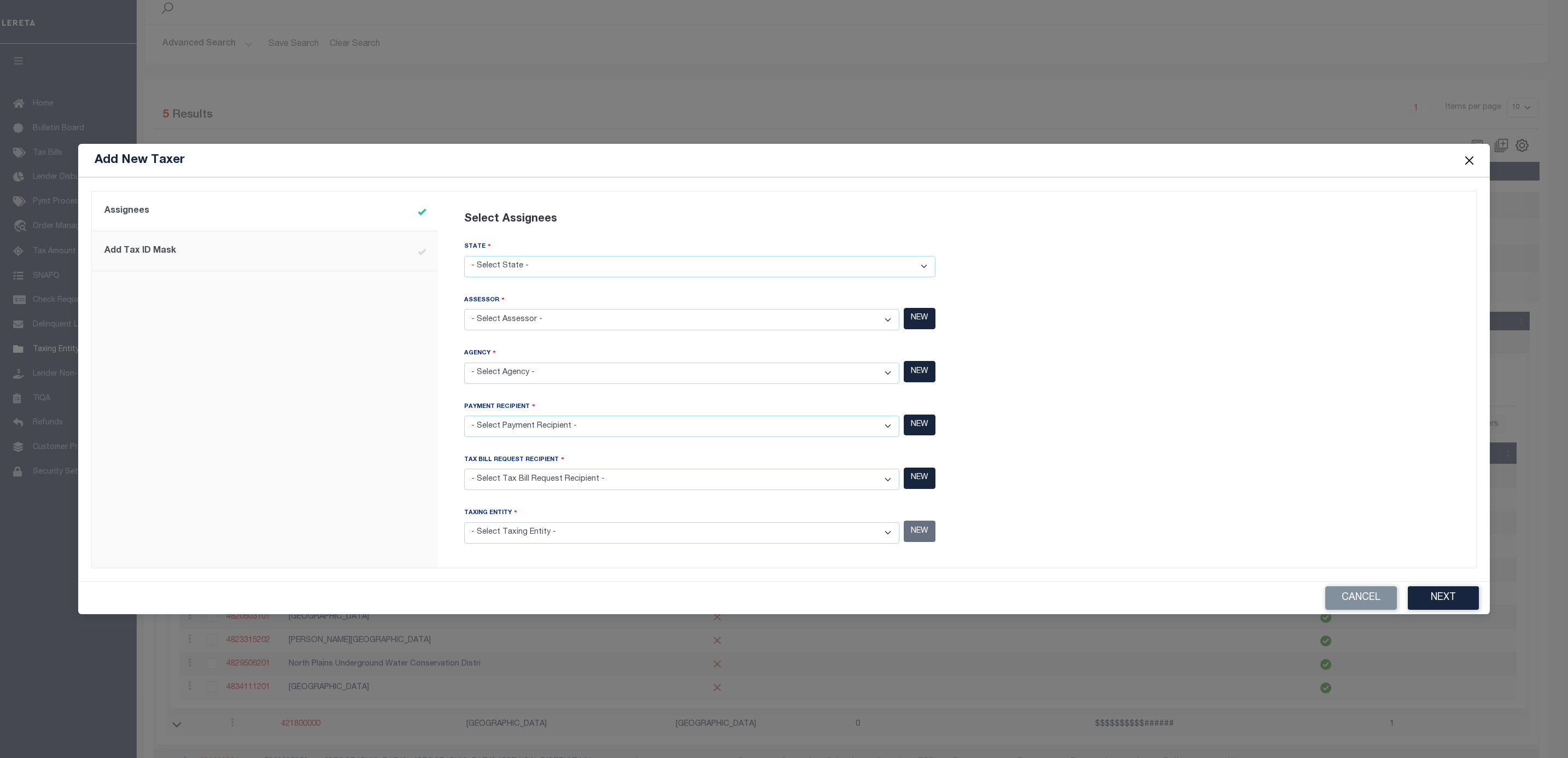
select select "4820500000"
click at [464, 310] on select "- Select Assessor - ANDERSON COUNTY - County ANDREWS COUNTY - County ANGELINA C…" at bounding box center [681, 319] width 435 height 21
click at [610, 371] on select "- Select Agency - ADAMS GARDEN IRR DIST #19 - Utility District ADDICKS UD - Uti…" at bounding box center [681, 373] width 435 height 21
select select "4820580000"
click at [464, 362] on select "- Select Agency - ADAMS GARDEN IRR DIST #19 - Utility District ADDICKS UD - Uti…" at bounding box center [681, 373] width 435 height 21
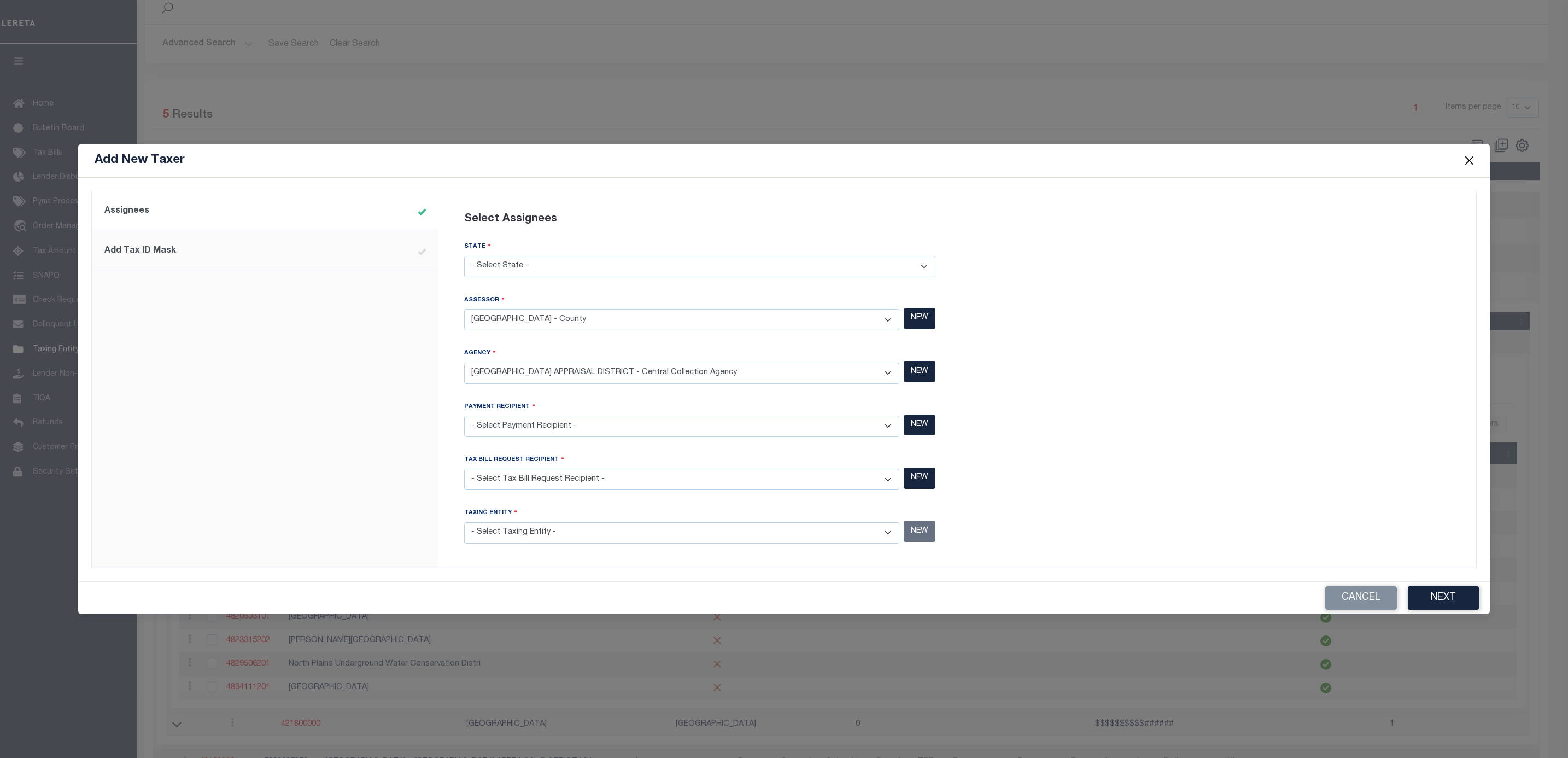
click at [581, 429] on select "- Select Payment Recipient - Ad Valorem Appraisal - Service Bureau ADAMS GARDEN…" at bounding box center [681, 426] width 435 height 21
select select "4820580000"
click at [464, 416] on select "- Select Payment Recipient - Ad Valorem Appraisal - Service Bureau ADAMS GARDEN…" at bounding box center [681, 426] width 435 height 21
click at [602, 473] on select "- Select Tax Bill Request Recipient - Ad Valorem Appraisal - Service Bureau ADA…" at bounding box center [681, 479] width 435 height 21
select select "4820580000"
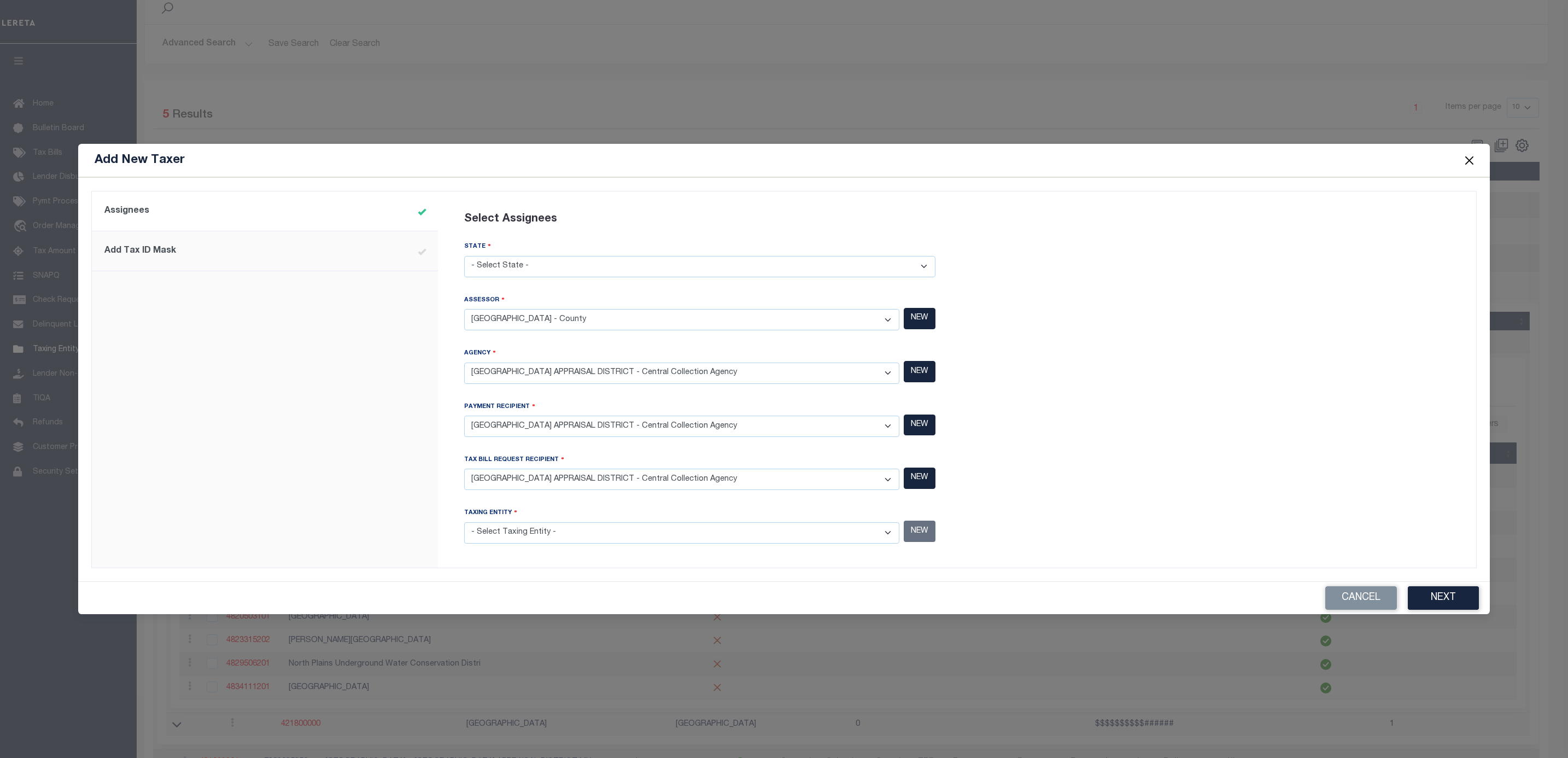
click at [464, 468] on select "- Select Tax Bill Request Recipient - Ad Valorem Appraisal - Service Bureau ADA…" at bounding box center [681, 479] width 435 height 21
click at [581, 530] on select "- Select Taxing Entity -" at bounding box center [681, 532] width 435 height 21
click at [581, 533] on select "- Select Taxing Entity - (381 AGRMT) Audubon Magnolia Development District - Co…" at bounding box center [681, 532] width 435 height 21
select select "4820580000"
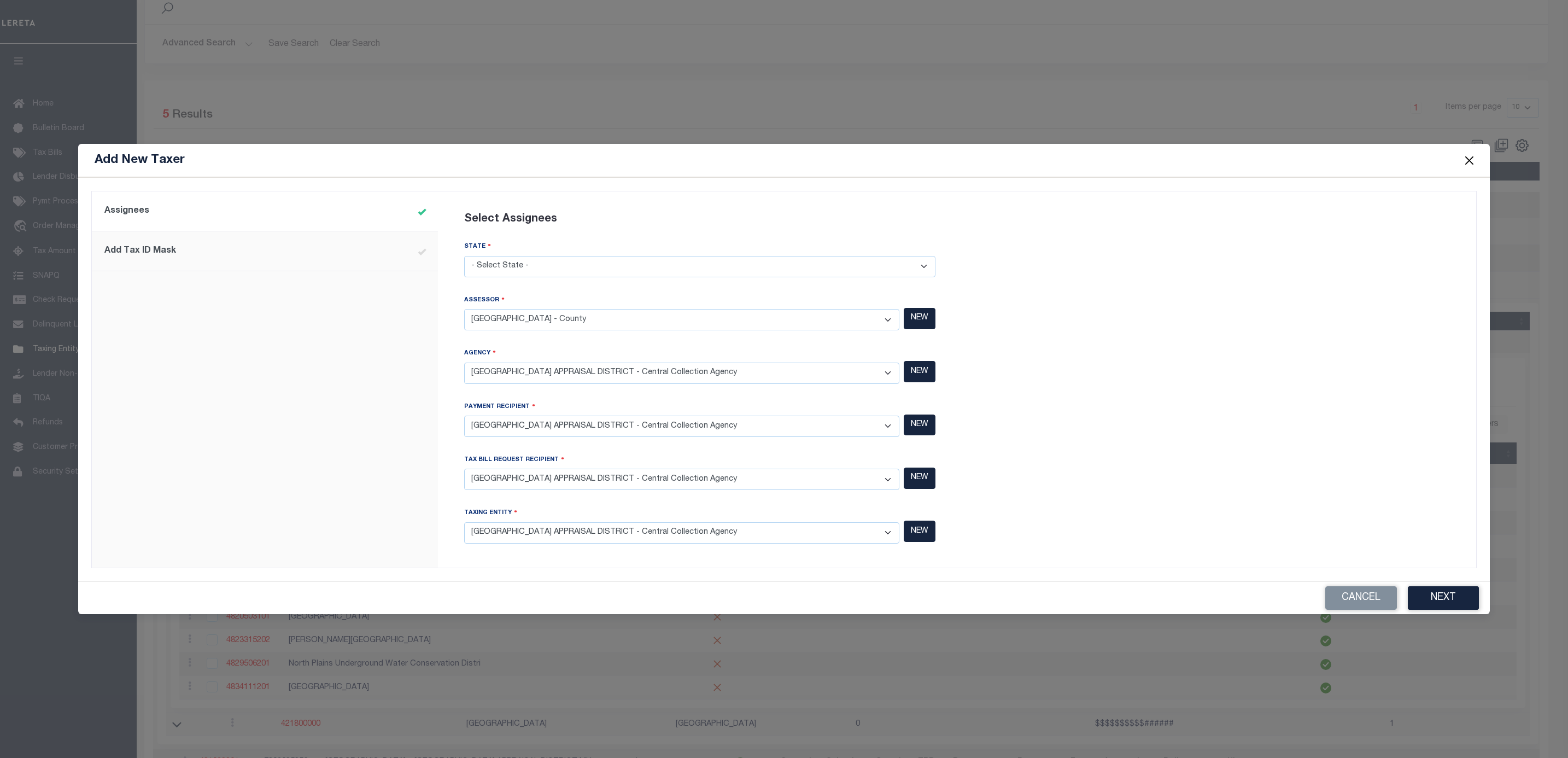
click at [464, 522] on select "- Select Taxing Entity - (381 AGRMT) Audubon Magnolia Development District - Co…" at bounding box center [681, 532] width 435 height 21
click at [1430, 593] on button "Next" at bounding box center [1443, 598] width 71 height 24
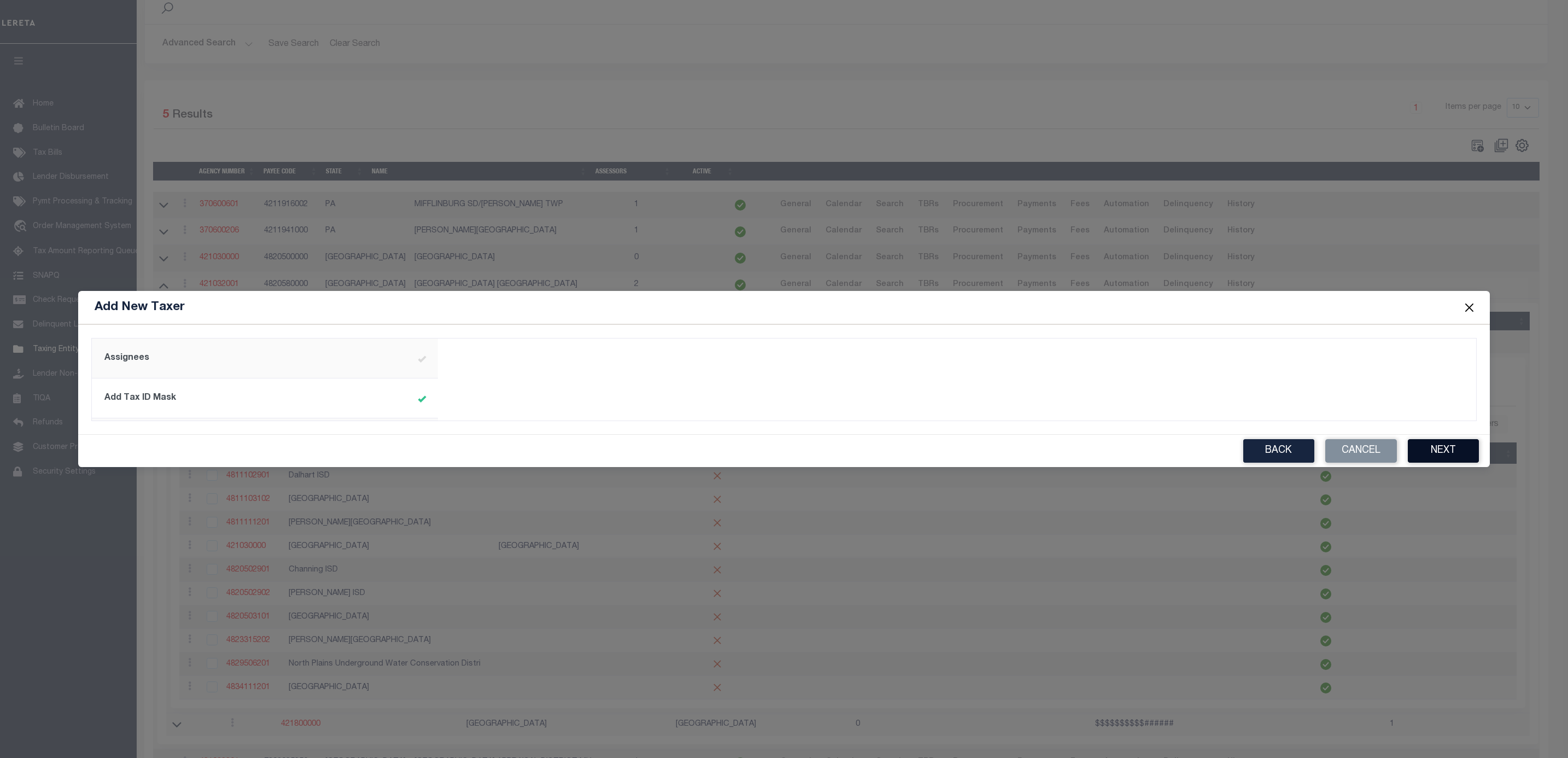
type input "^R\d{9}$"
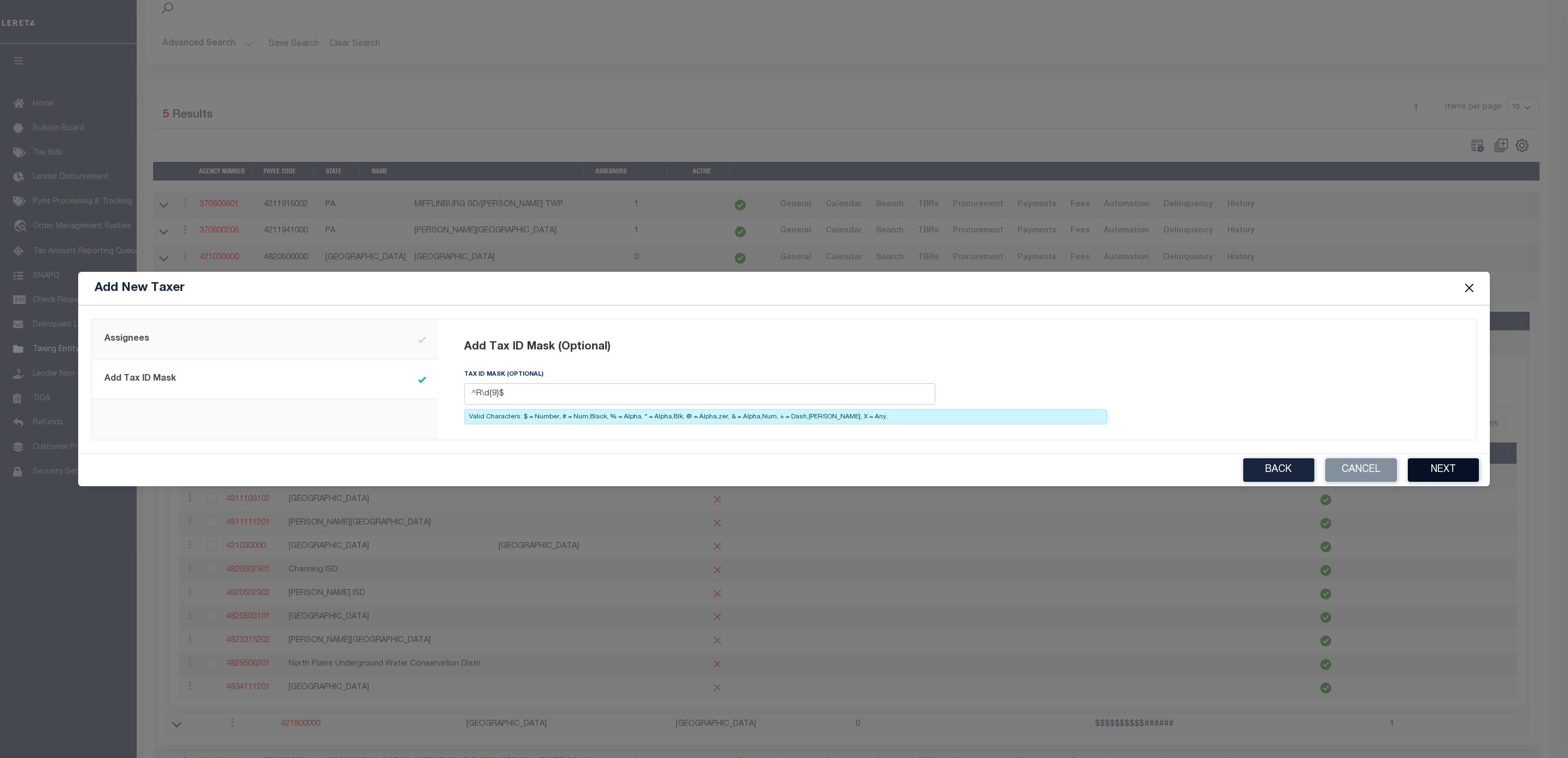
click at [1450, 469] on button "Next" at bounding box center [1443, 469] width 71 height 24
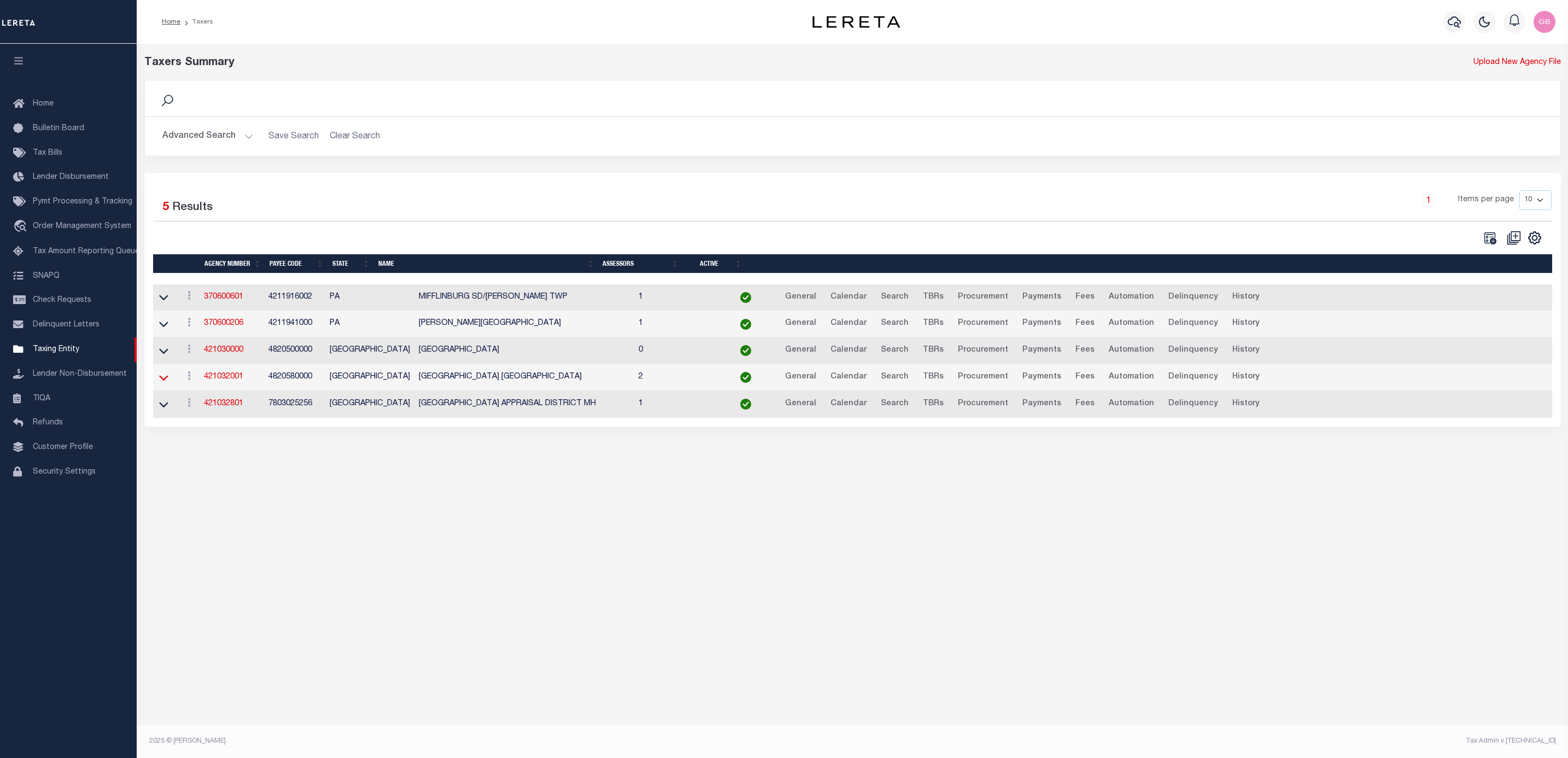
click at [165, 381] on icon at bounding box center [164, 377] width 10 height 5
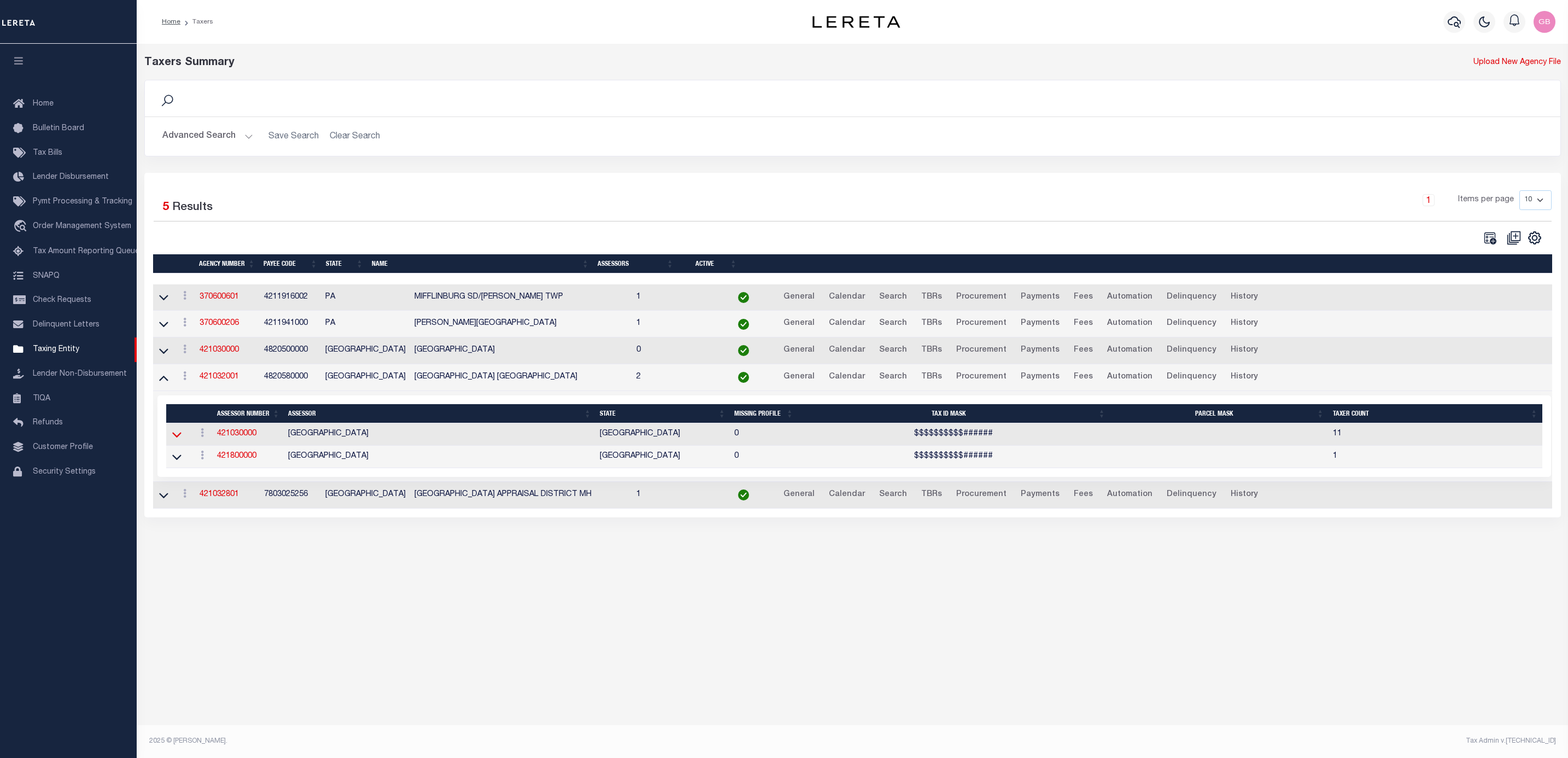
click at [179, 438] on icon at bounding box center [177, 434] width 10 height 5
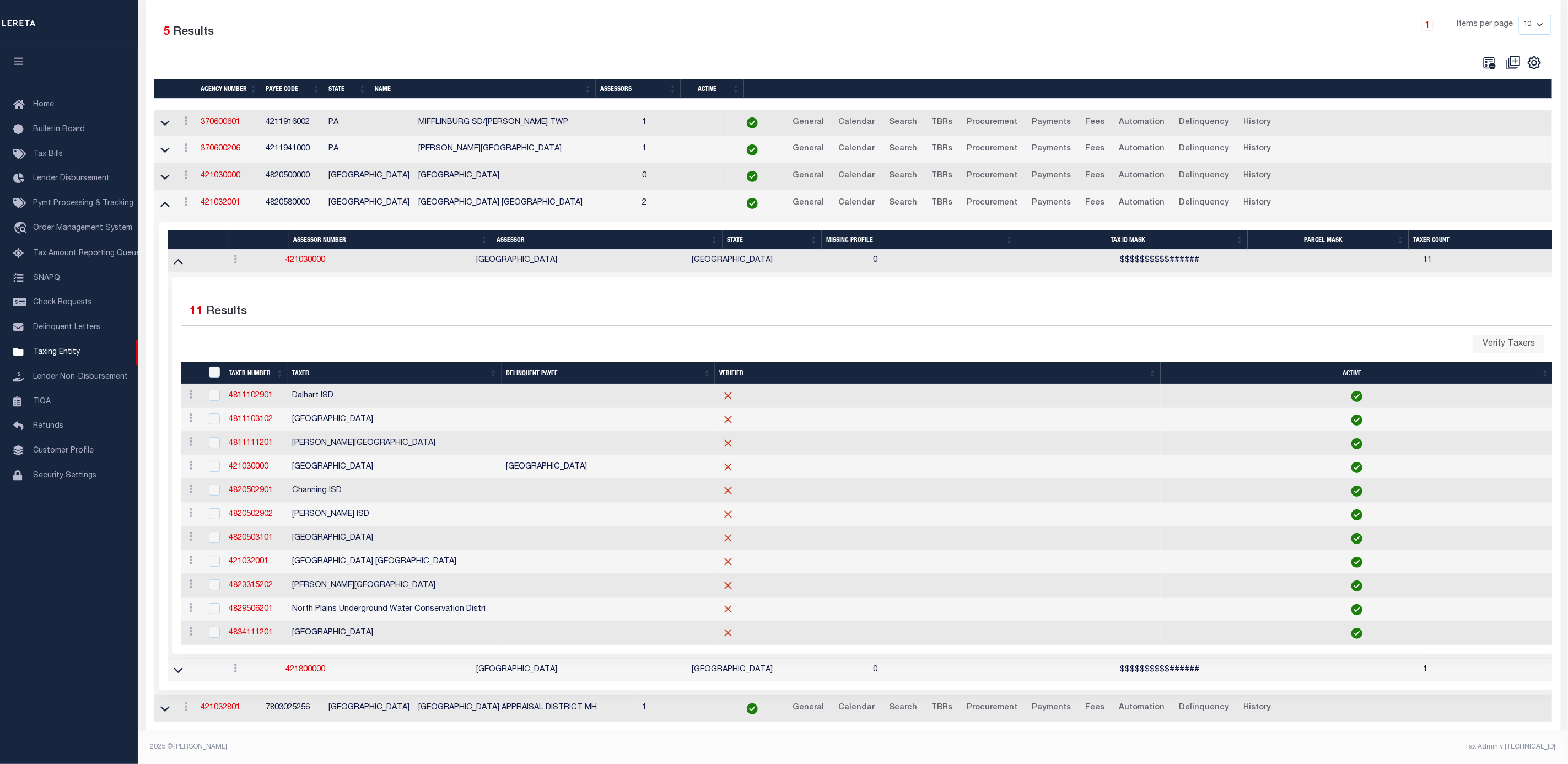
scroll to position [200, 0]
